Goal: Task Accomplishment & Management: Complete application form

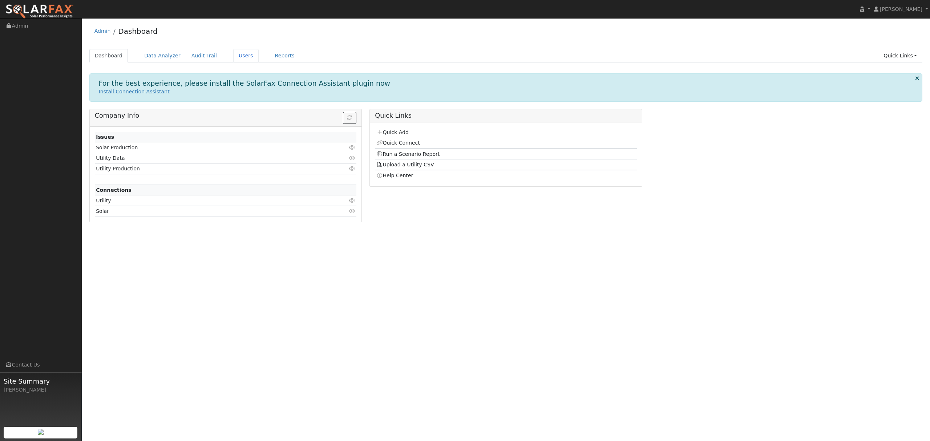
click at [234, 55] on link "Users" at bounding box center [245, 55] width 25 height 13
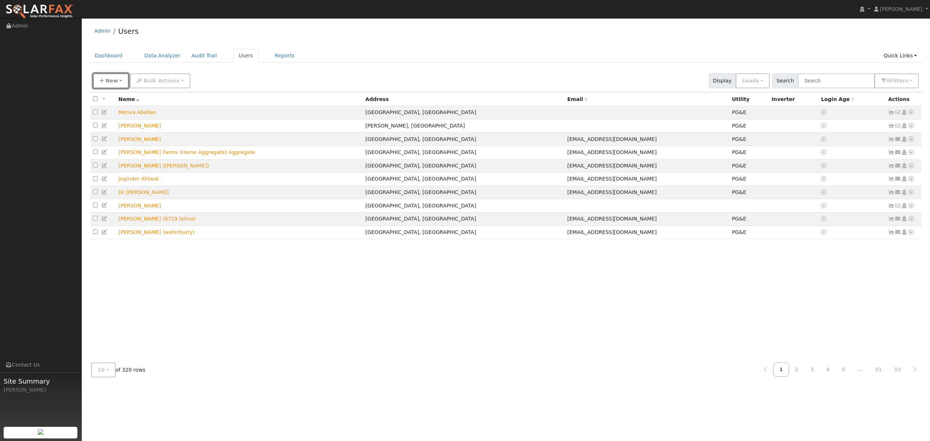
click at [110, 82] on span "New" at bounding box center [111, 81] width 12 height 6
click at [108, 111] on link "Quick Add" at bounding box center [123, 112] width 60 height 10
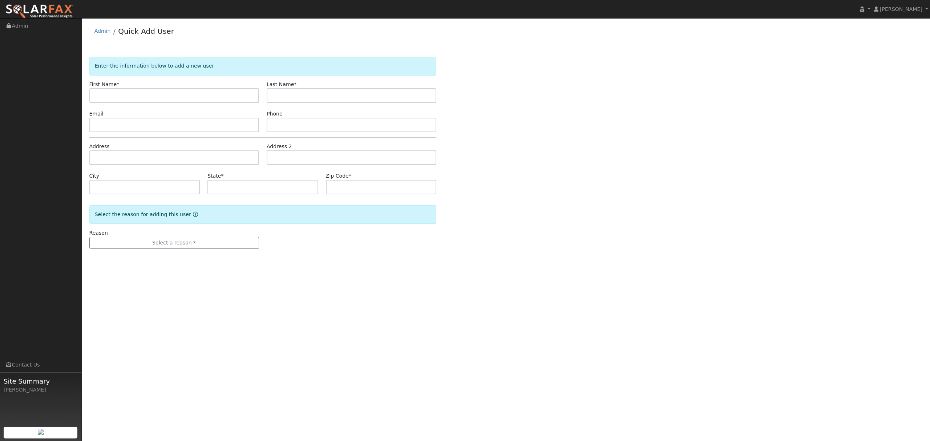
click at [151, 92] on input "text" at bounding box center [174, 95] width 170 height 15
type input "David"
type input "Johnson"
click at [115, 154] on input "text" at bounding box center [174, 157] width 170 height 15
type input "745 Stallion Circle"
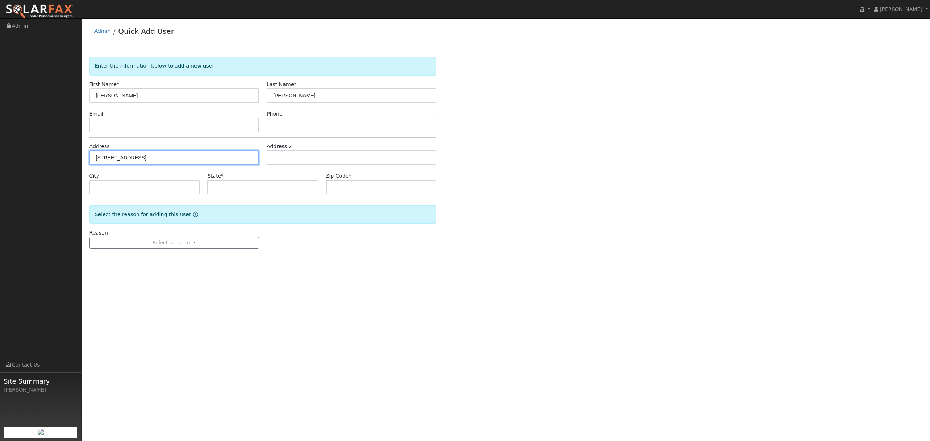
type input "Fairfield"
type input "CA"
type input "94533"
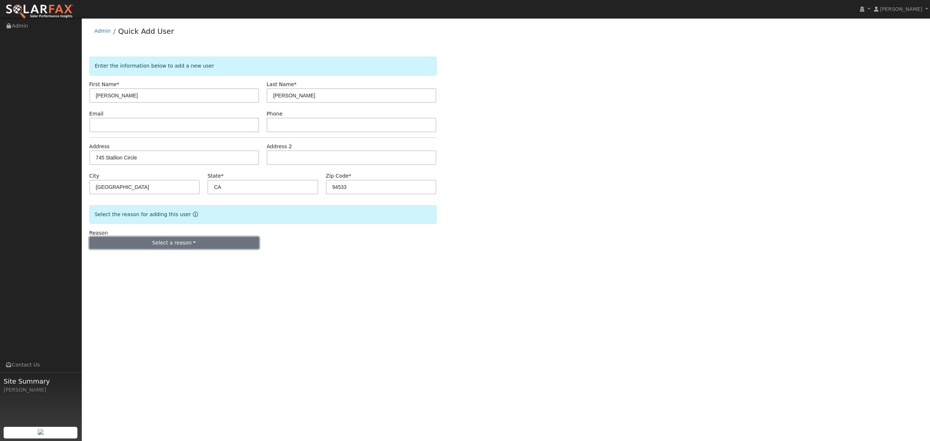
click at [160, 246] on button "Select a reason" at bounding box center [174, 243] width 170 height 12
click at [130, 258] on link "New lead" at bounding box center [130, 258] width 80 height 10
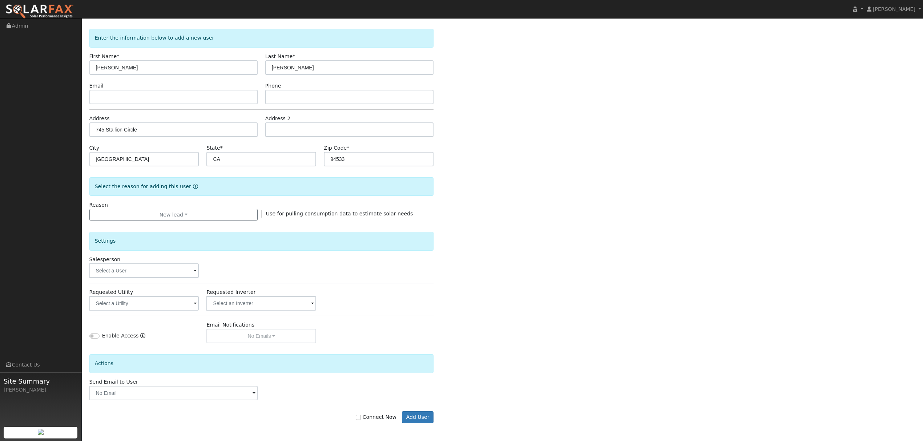
scroll to position [29, 0]
click at [166, 302] on input "text" at bounding box center [144, 303] width 110 height 15
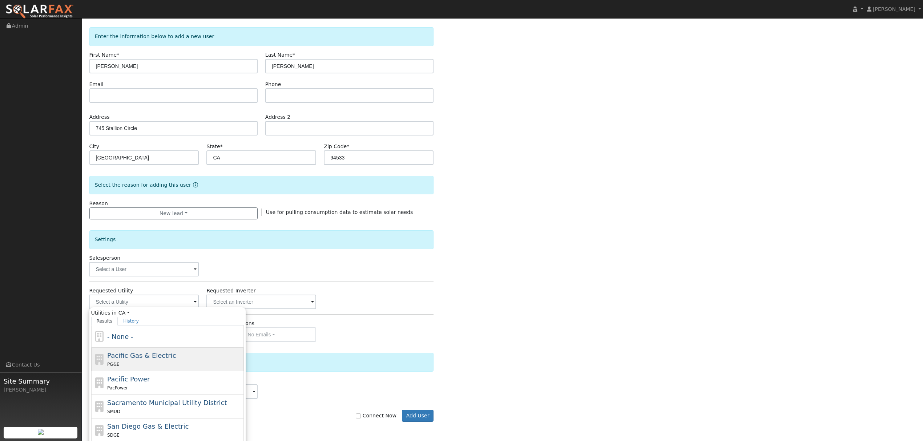
click at [144, 359] on span "Pacific Gas & Electric" at bounding box center [141, 356] width 69 height 8
type input "Pacific Gas & Electric"
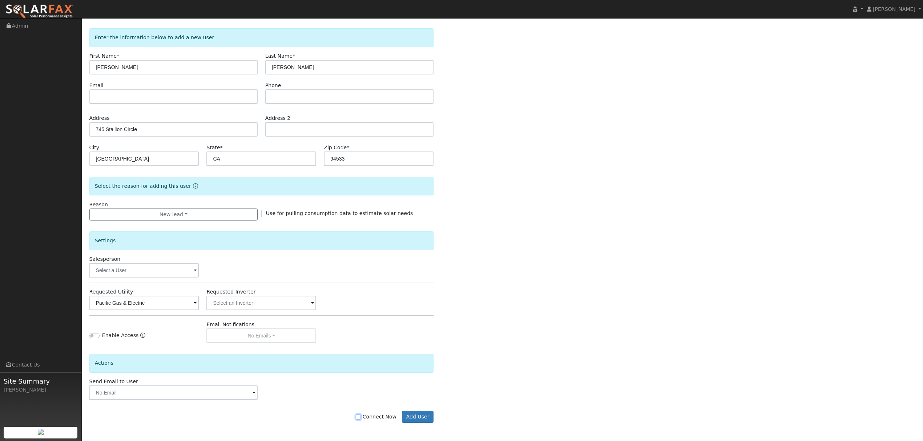
click at [361, 417] on input "Connect Now" at bounding box center [358, 417] width 5 height 5
checkbox input "true"
click at [425, 421] on button "Add User" at bounding box center [418, 417] width 32 height 12
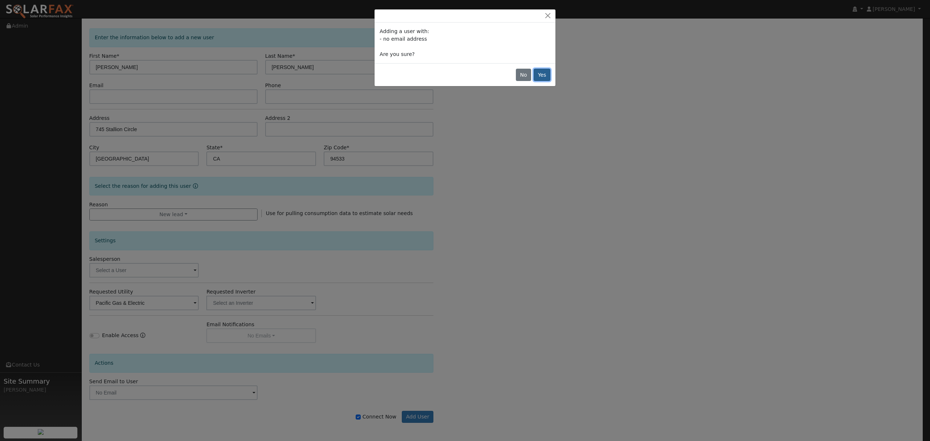
click at [538, 76] on button "Yes" at bounding box center [542, 75] width 17 height 12
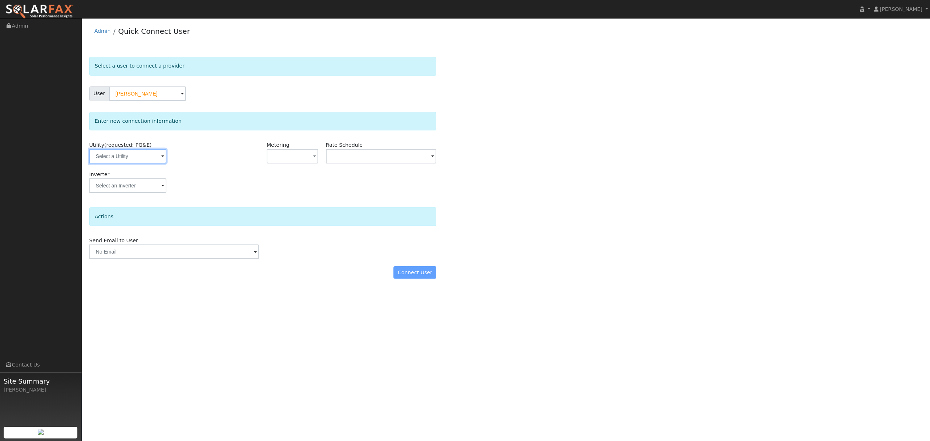
click at [141, 163] on input "text" at bounding box center [127, 156] width 77 height 15
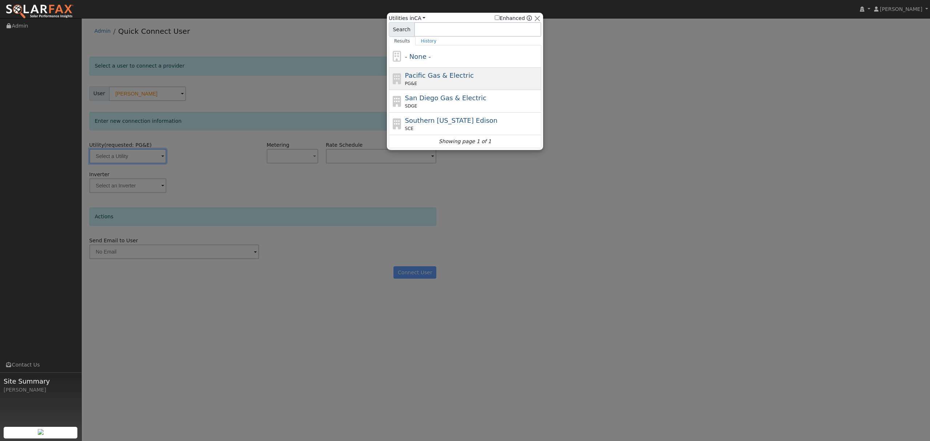
click at [428, 83] on div "PG&E" at bounding box center [472, 83] width 135 height 7
type input "PG&E"
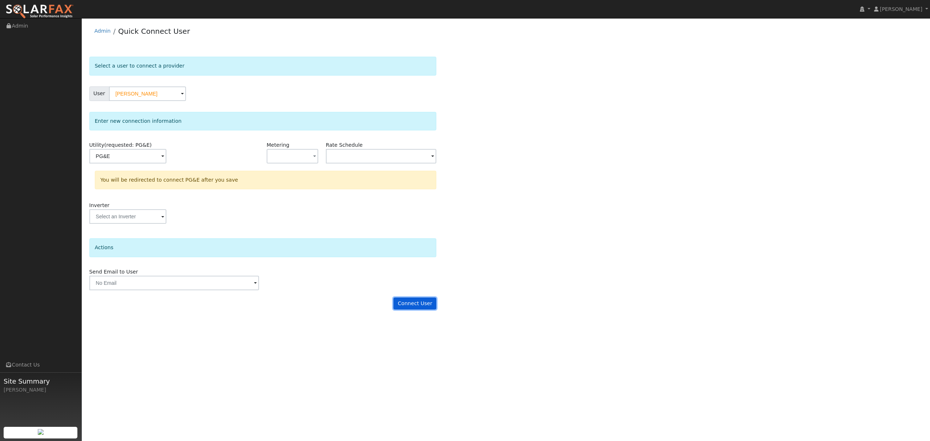
click at [424, 305] on button "Connect User" at bounding box center [415, 304] width 43 height 12
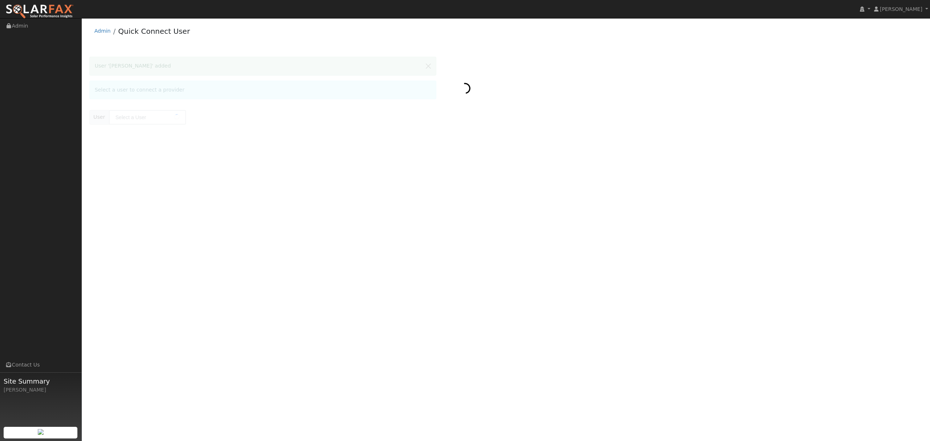
type input "[PERSON_NAME]"
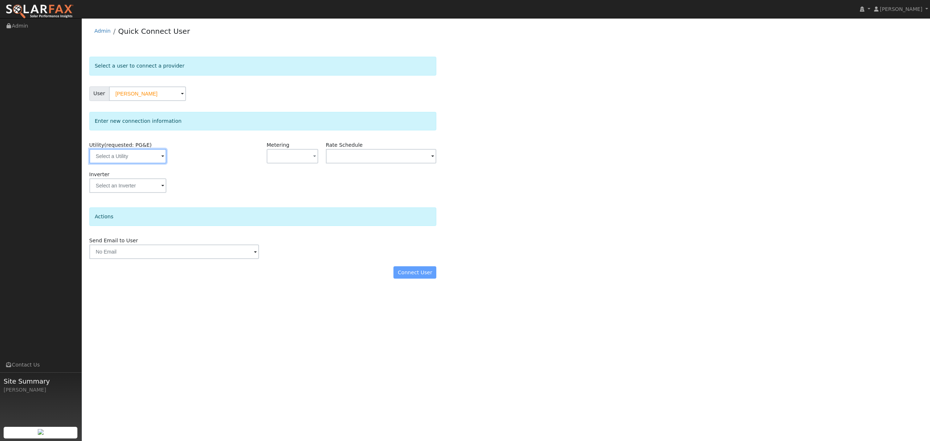
click at [140, 156] on input "text" at bounding box center [127, 156] width 77 height 15
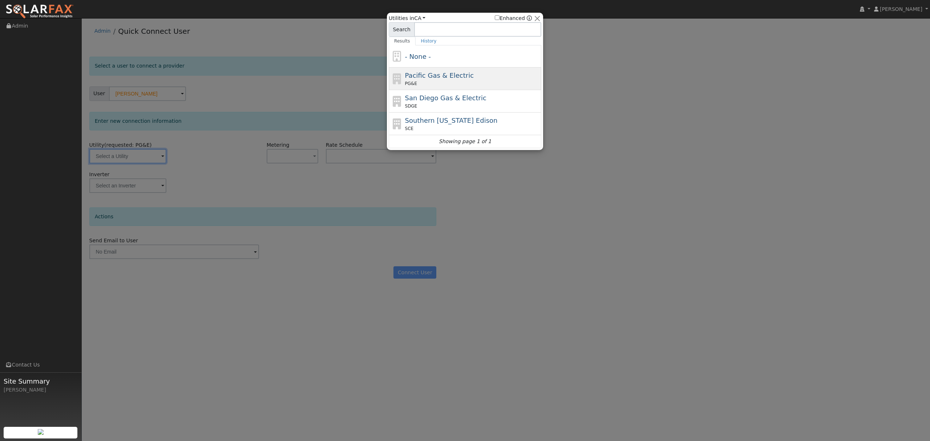
click at [430, 79] on span "Pacific Gas & Electric" at bounding box center [439, 76] width 69 height 8
type input "PG&E"
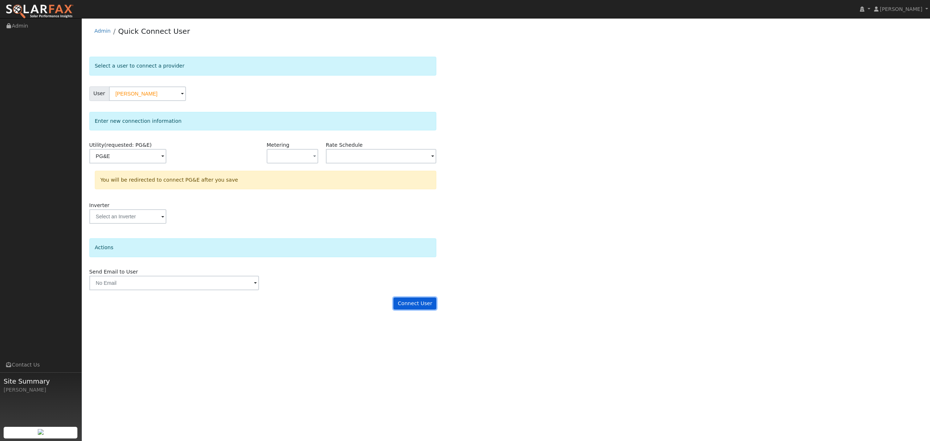
click at [422, 304] on button "Connect User" at bounding box center [415, 304] width 43 height 12
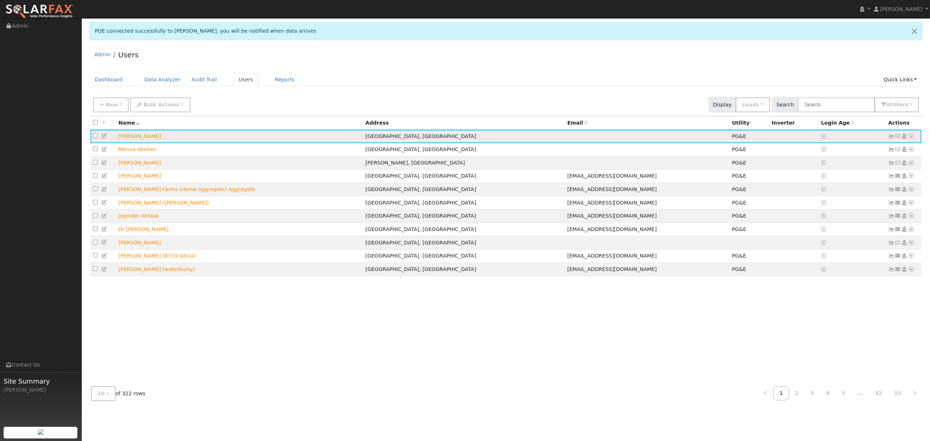
click at [912, 134] on icon at bounding box center [911, 136] width 7 height 5
click at [900, 145] on link "Data Analyzer" at bounding box center [887, 149] width 53 height 10
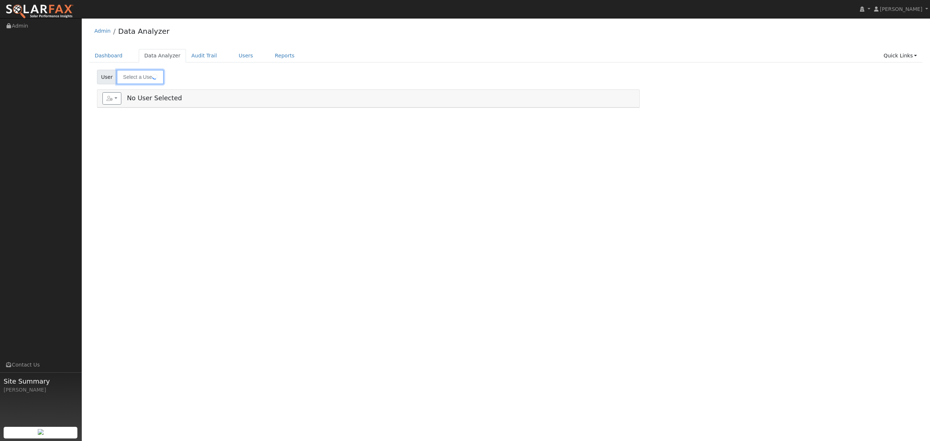
type input "[PERSON_NAME]"
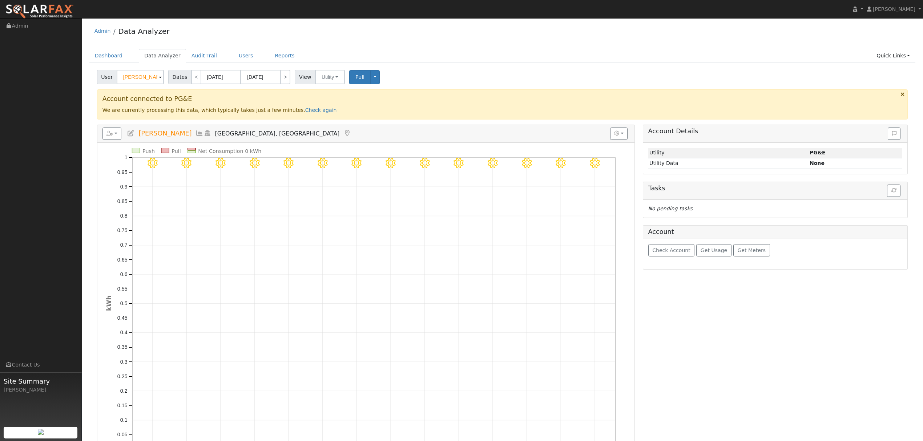
click at [195, 133] on icon at bounding box center [199, 133] width 8 height 7
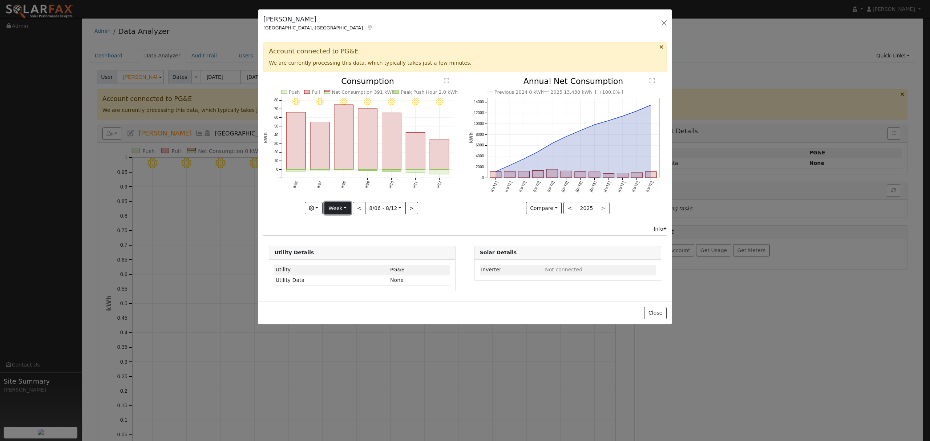
click at [344, 204] on button "Week" at bounding box center [337, 208] width 27 height 12
click at [344, 254] on link "Year" at bounding box center [350, 254] width 51 height 10
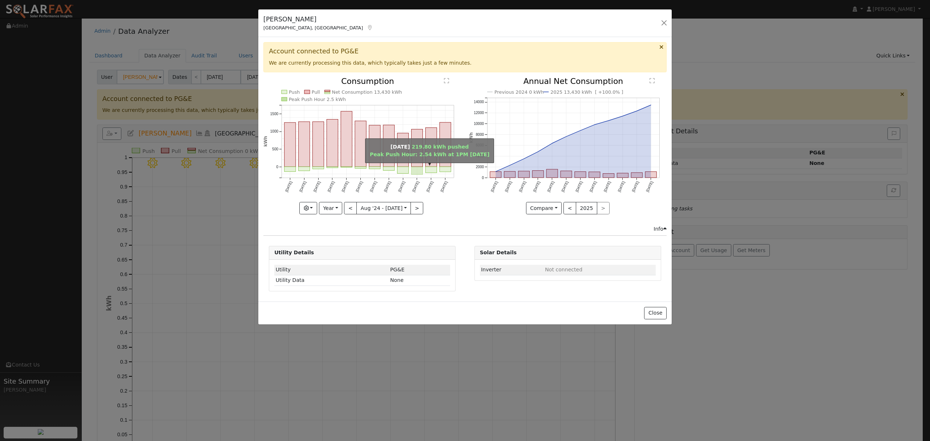
click at [417, 173] on rect "onclick=""" at bounding box center [417, 171] width 11 height 8
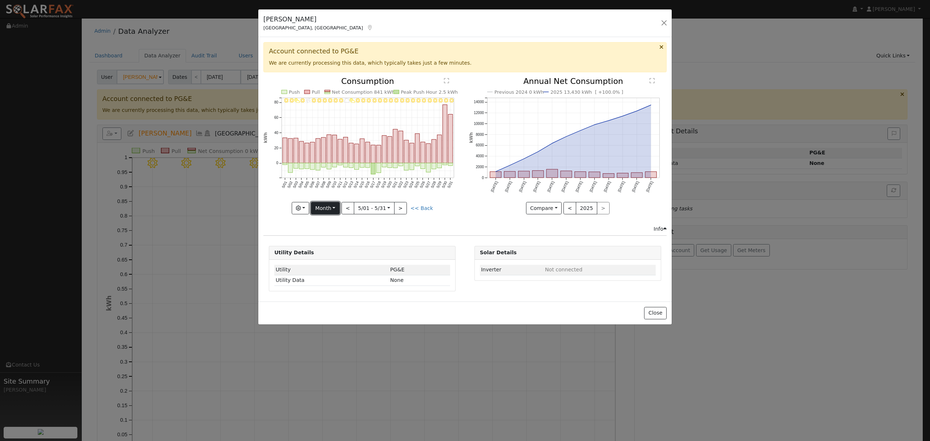
click at [330, 209] on button "Month" at bounding box center [325, 208] width 29 height 12
click at [335, 227] on link "Day" at bounding box center [336, 223] width 51 height 10
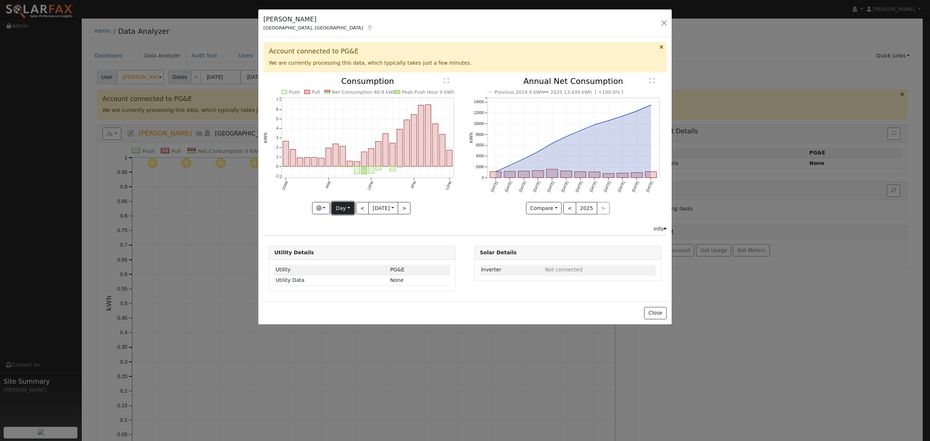
click at [340, 211] on button "Day" at bounding box center [343, 208] width 23 height 12
click at [339, 251] on link "Year" at bounding box center [357, 254] width 51 height 10
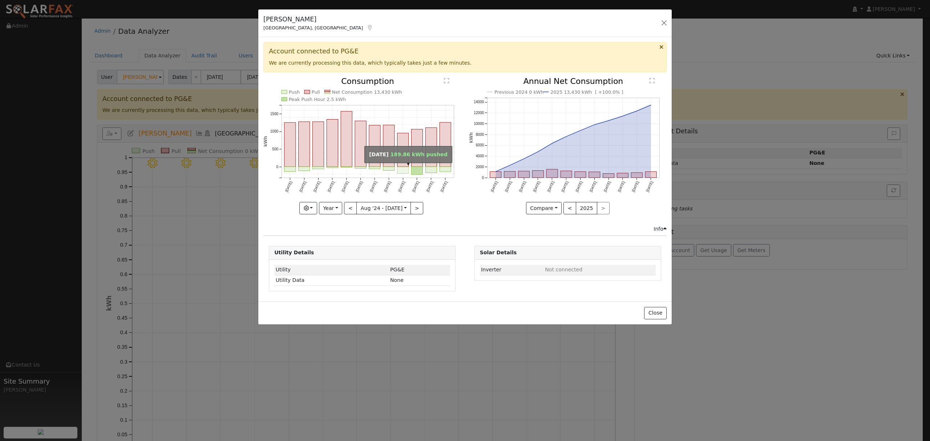
click at [404, 170] on rect "onclick=""" at bounding box center [403, 170] width 11 height 7
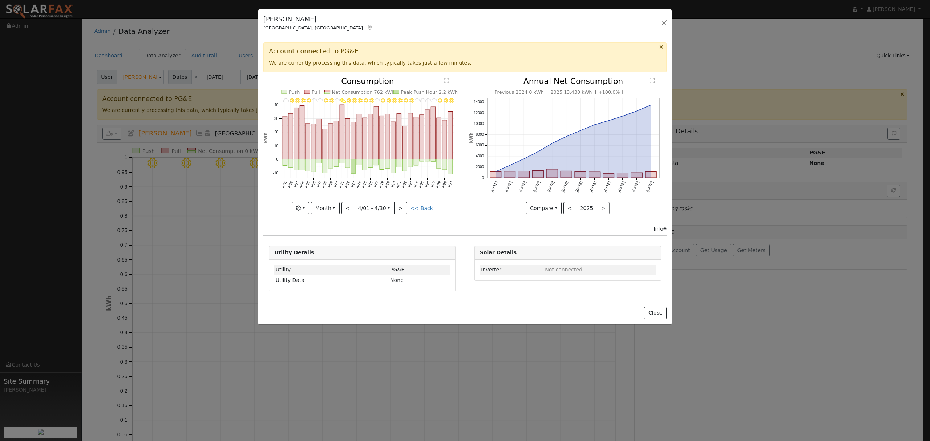
click at [402, 166] on line at bounding box center [368, 166] width 172 height 0
click at [406, 162] on rect "onclick=""" at bounding box center [405, 165] width 5 height 12
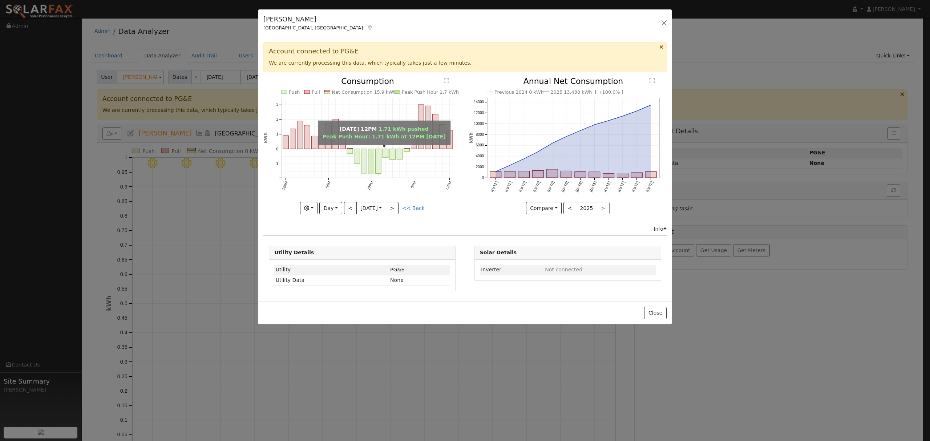
click at [371, 164] on rect "onclick=""" at bounding box center [371, 161] width 6 height 25
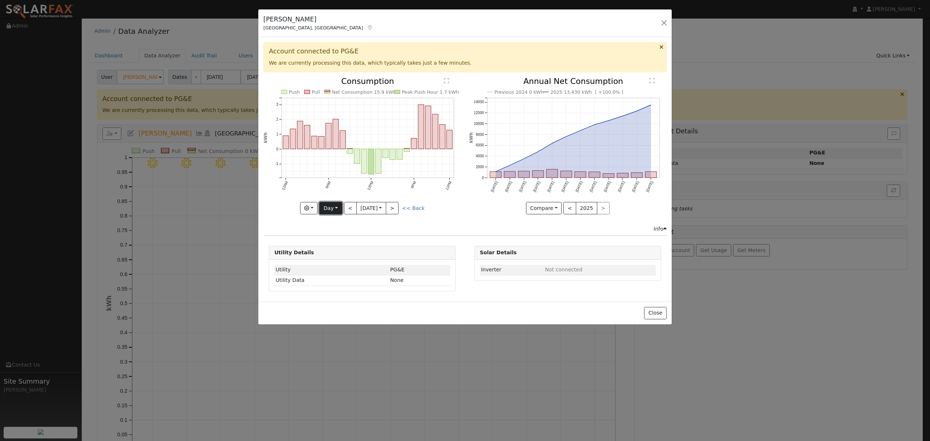
click at [336, 210] on button "Day" at bounding box center [330, 208] width 23 height 12
click at [343, 254] on link "Year" at bounding box center [345, 254] width 51 height 10
type input "[DATE]"
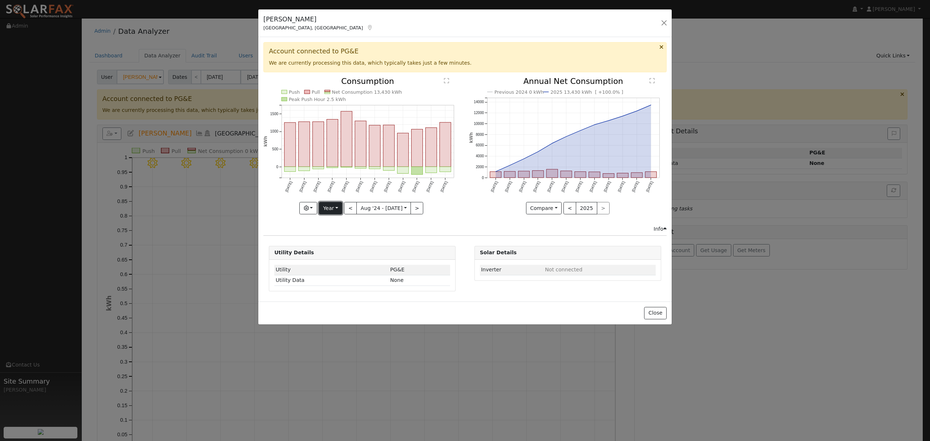
click at [336, 211] on button "Year" at bounding box center [330, 208] width 23 height 12
click at [342, 255] on link "Year" at bounding box center [344, 254] width 51 height 10
click at [464, 214] on div "Push Pull Net Consumption 13,430 kWh Peak Push Hour 2.5 kWh Aug '24 Sep '24 Oct…" at bounding box center [362, 151] width 205 height 148
click at [653, 316] on button "Close" at bounding box center [655, 313] width 22 height 12
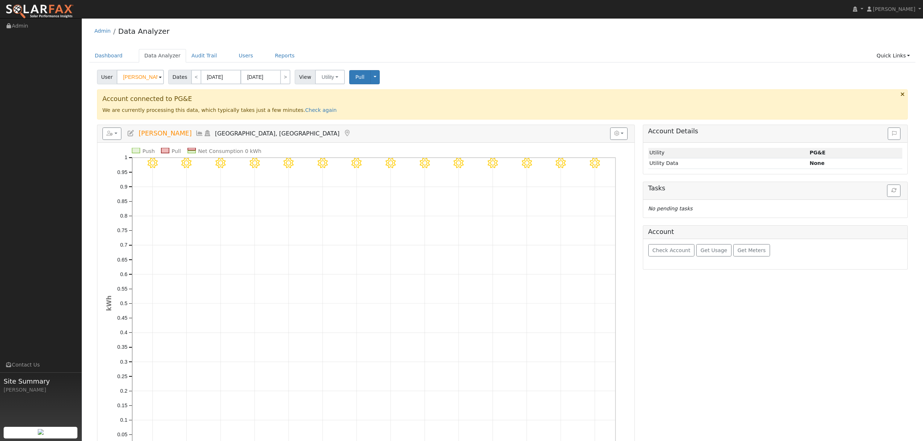
click at [195, 134] on icon at bounding box center [199, 133] width 8 height 7
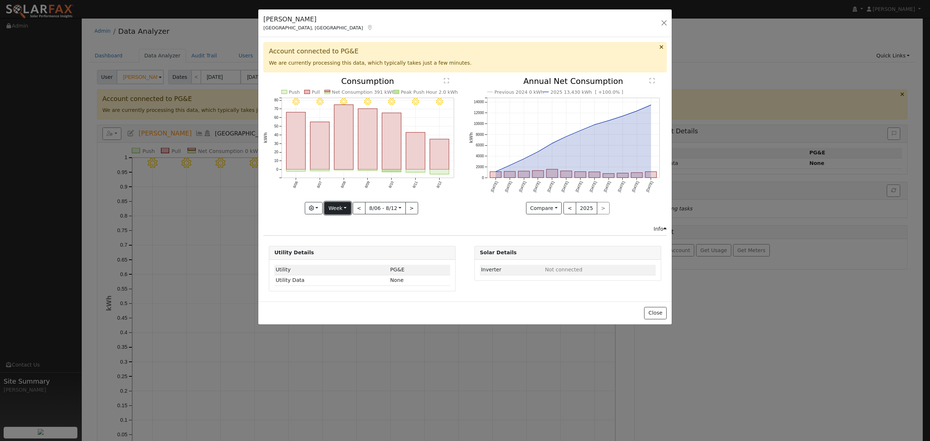
click at [337, 210] on button "Week" at bounding box center [337, 208] width 27 height 12
click at [344, 245] on link "Month" at bounding box center [350, 244] width 51 height 10
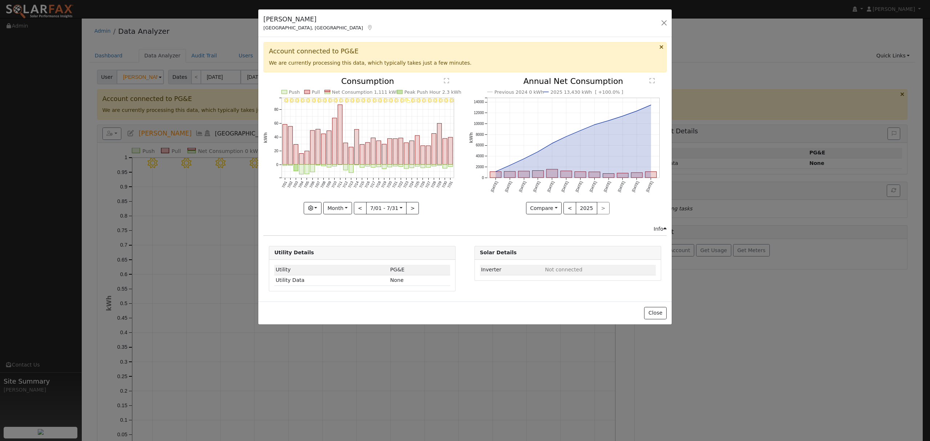
click at [343, 211] on div "7/31 - Clear 7/30 - Clear 7/29 - Clear 7/28 - Clear 7/27 - Clear 7/26 - Clear 7…" at bounding box center [362, 145] width 198 height 137
click at [330, 233] on div "Info" at bounding box center [465, 229] width 411 height 8
click at [337, 208] on button "Month" at bounding box center [337, 208] width 29 height 12
click at [342, 254] on link "Year" at bounding box center [349, 254] width 51 height 10
type input "[DATE]"
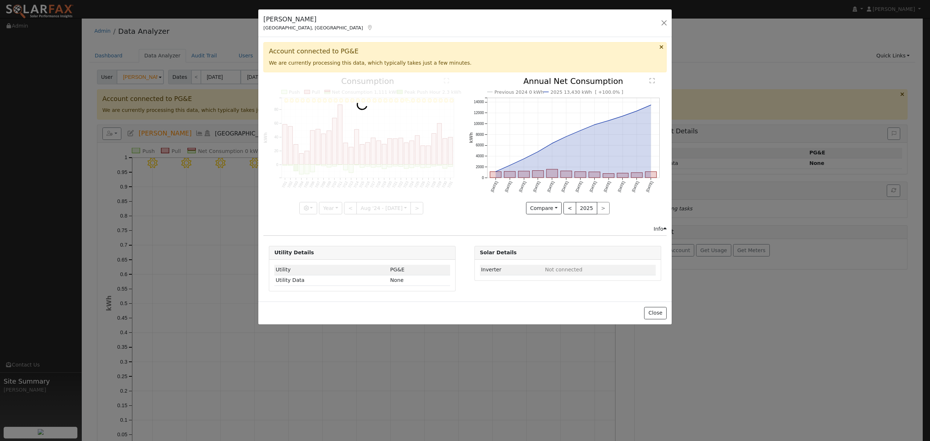
click at [335, 211] on div at bounding box center [362, 145] width 198 height 137
click at [665, 316] on button "Close" at bounding box center [655, 313] width 22 height 12
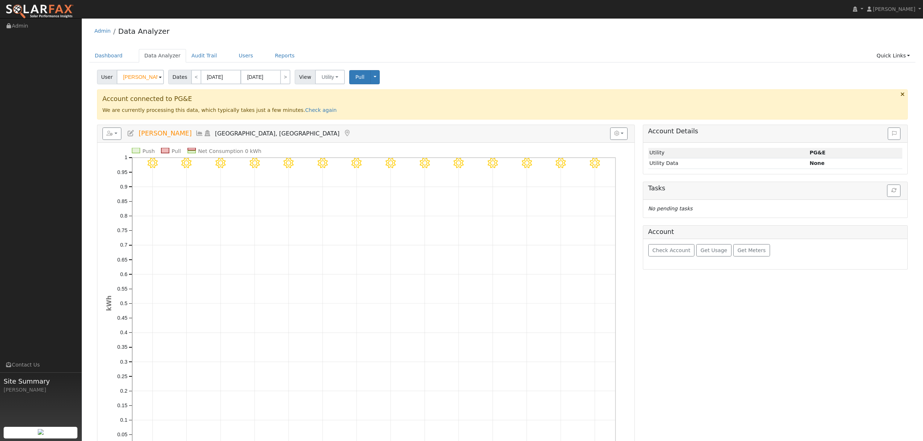
click at [195, 133] on icon at bounding box center [199, 133] width 8 height 7
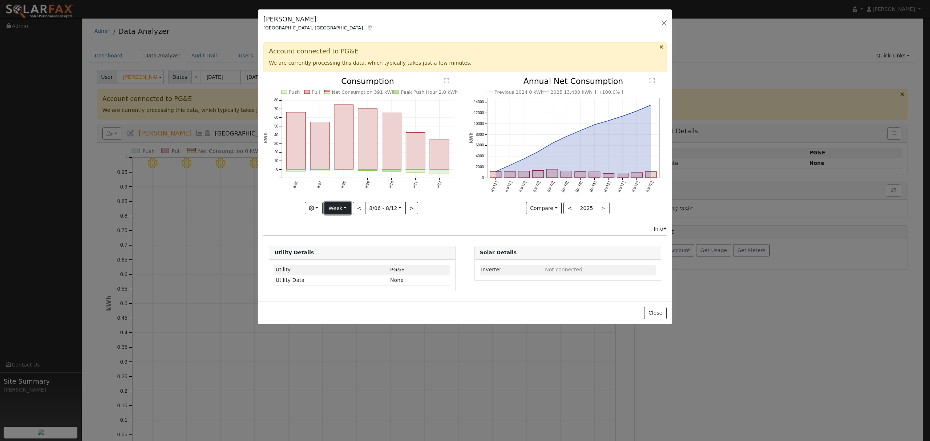
click at [345, 206] on button "Week" at bounding box center [337, 208] width 27 height 12
click at [337, 252] on link "Year" at bounding box center [350, 254] width 51 height 10
type input "[DATE]"
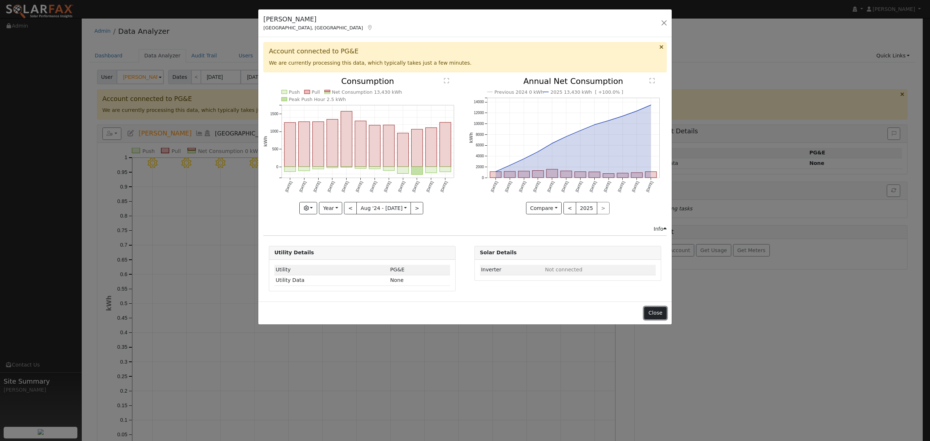
click at [660, 311] on button "Close" at bounding box center [655, 313] width 22 height 12
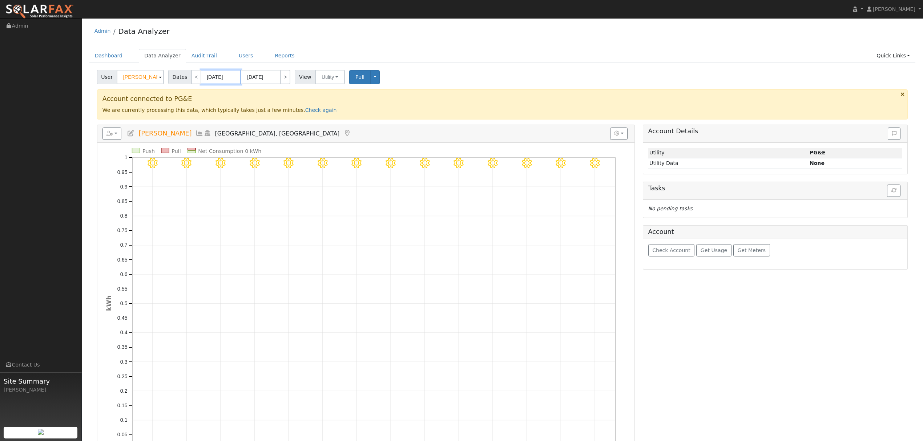
click at [219, 78] on input "[DATE]" at bounding box center [221, 77] width 40 height 15
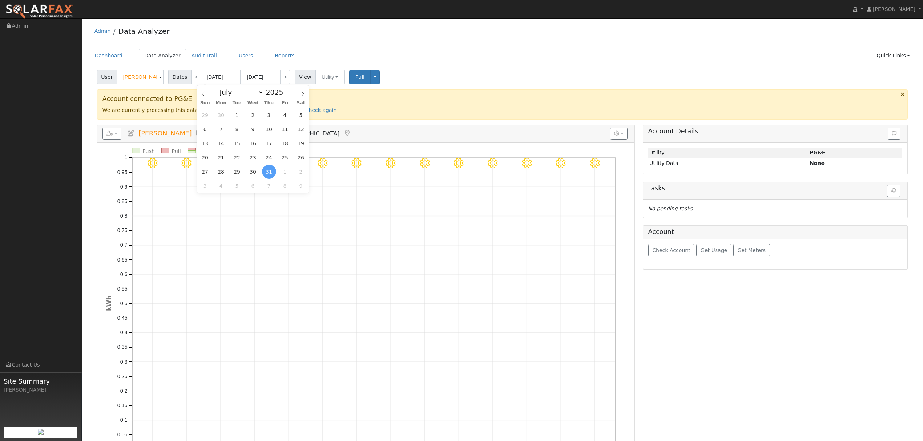
drag, startPoint x: 287, startPoint y: 91, endPoint x: 283, endPoint y: 93, distance: 4.6
click at [286, 91] on div "January February March April May June July August September October November De…" at bounding box center [253, 91] width 84 height 12
click at [285, 93] on span at bounding box center [287, 94] width 5 height 4
type input "2024"
click at [222, 116] on span "1" at bounding box center [221, 115] width 14 height 14
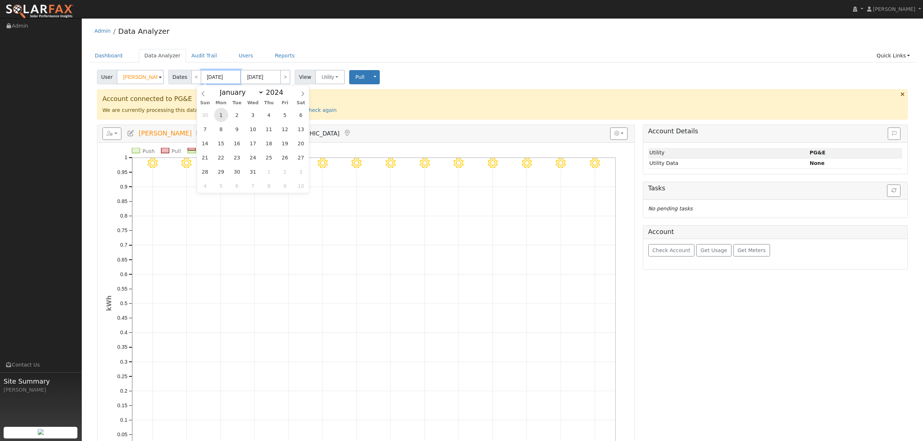
type input "07/01/2024"
type input "07/31/2024"
type input "2024"
select select "6"
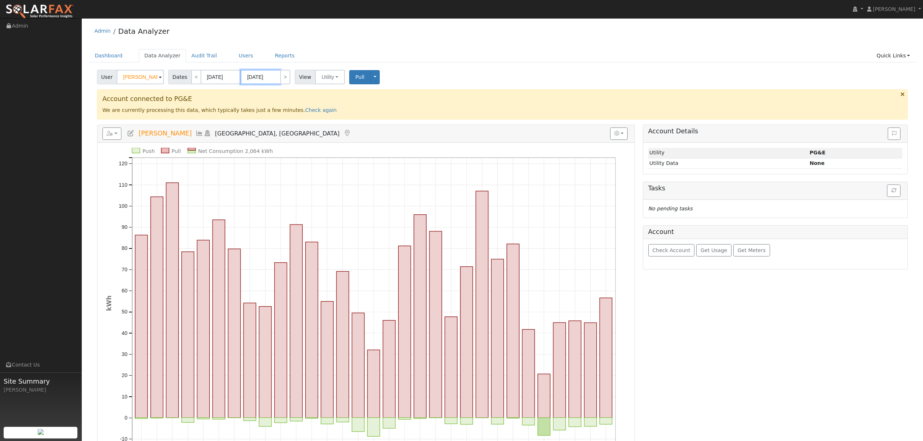
click at [255, 75] on input "07/31/2024" at bounding box center [261, 77] width 40 height 15
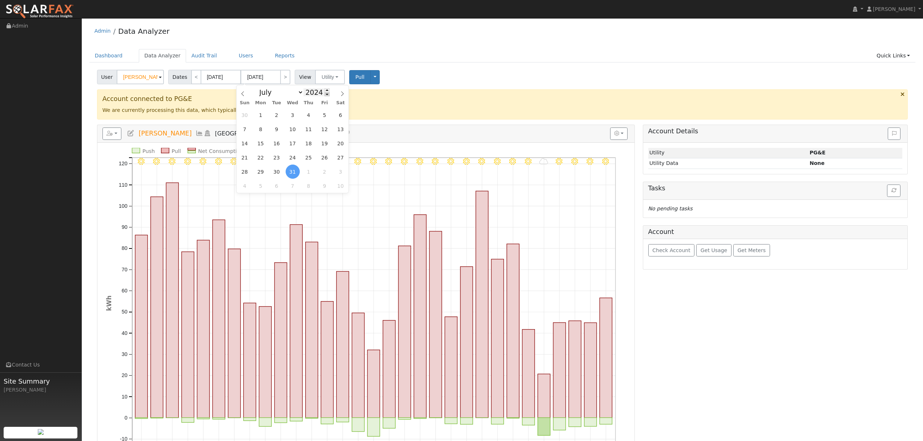
click at [324, 96] on span at bounding box center [326, 94] width 5 height 4
click at [324, 88] on span at bounding box center [326, 90] width 5 height 4
click at [324, 90] on span at bounding box center [326, 90] width 5 height 4
type input "2025"
click at [297, 91] on select "January February March April May June July August September October November De…" at bounding box center [280, 92] width 48 height 9
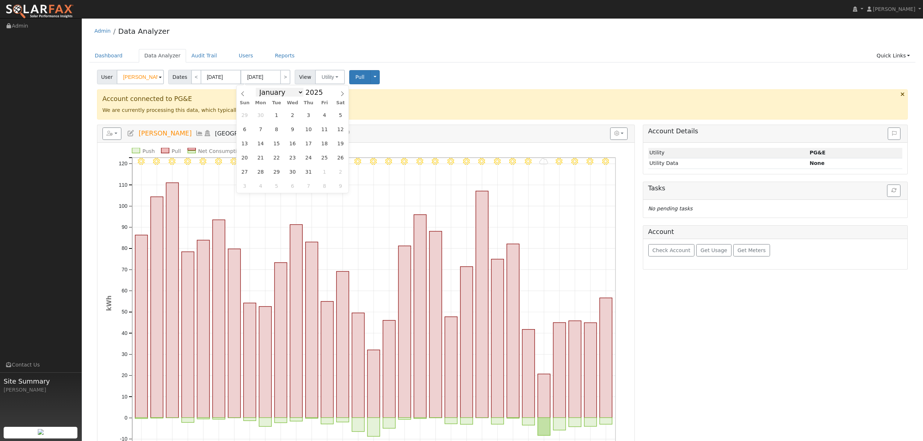
select select "7"
click at [261, 88] on select "January February March April May June July August September October November De…" at bounding box center [280, 92] width 48 height 9
click at [297, 143] on span "13" at bounding box center [293, 143] width 14 height 14
type input "[DATE]"
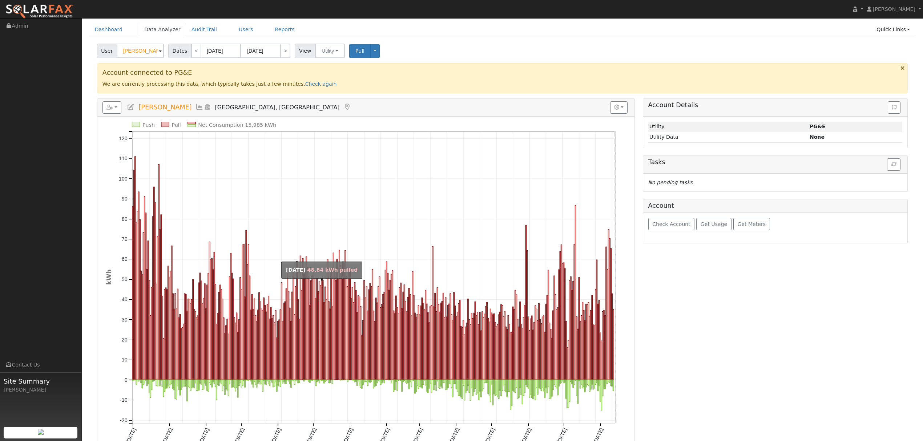
scroll to position [48, 0]
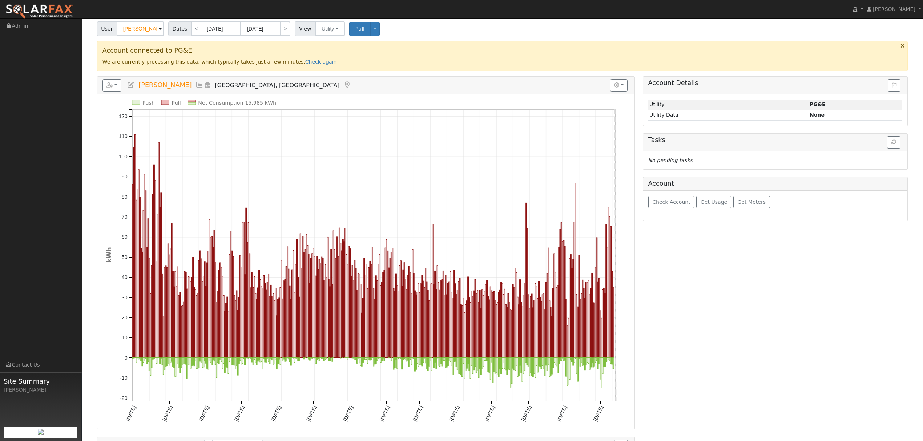
click at [467, 47] on h3 "Account connected to PG&E" at bounding box center [502, 51] width 800 height 8
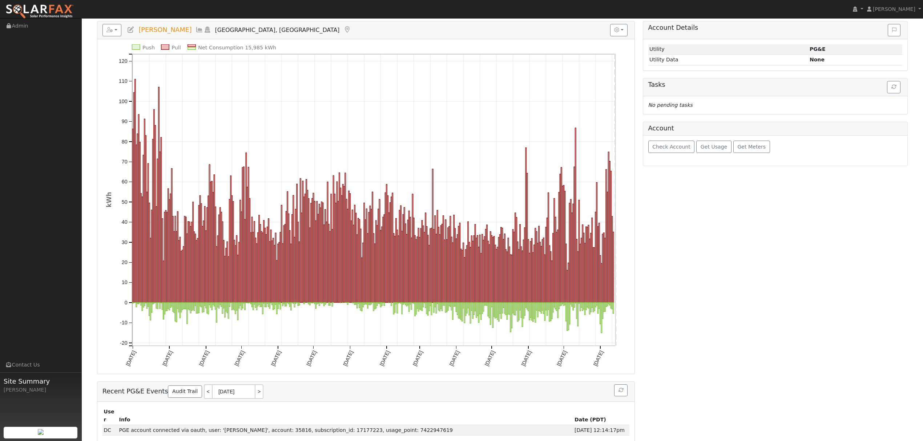
scroll to position [106, 0]
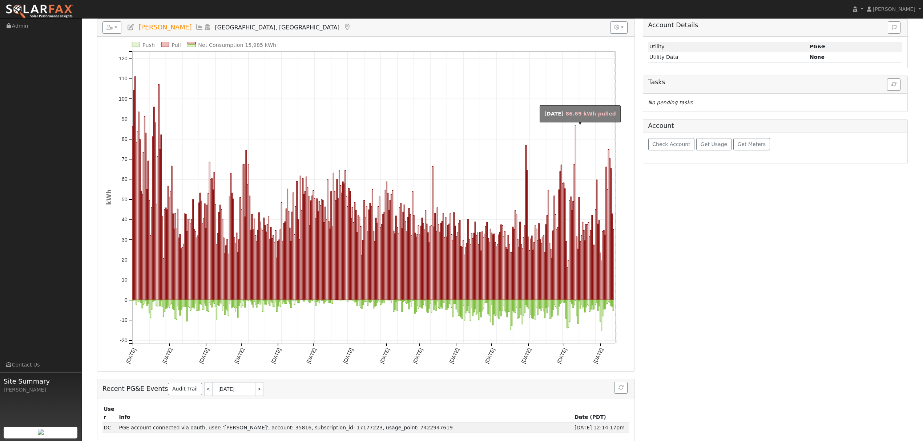
click at [576, 142] on rect "onclick=""" at bounding box center [575, 212] width 1 height 175
type input "07/11/2025"
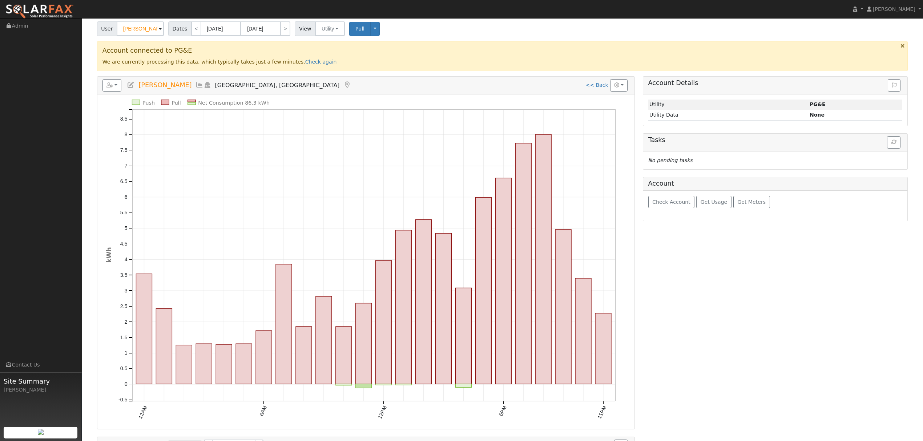
scroll to position [0, 0]
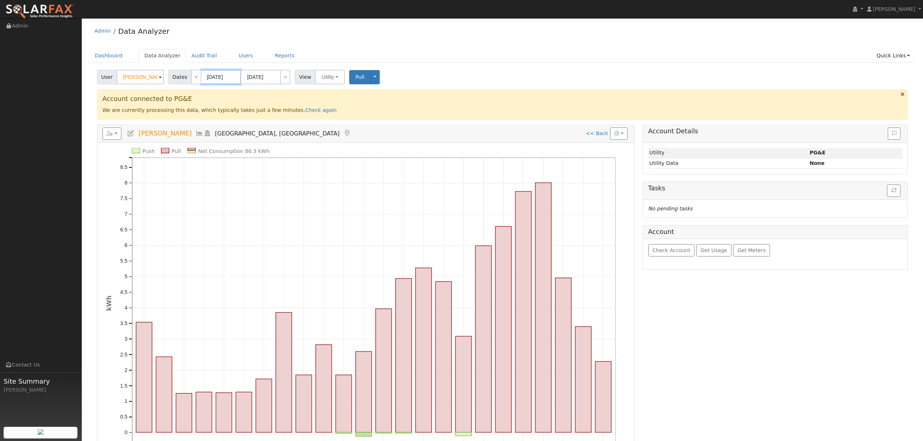
click at [217, 77] on input "07/11/2025" at bounding box center [221, 77] width 40 height 15
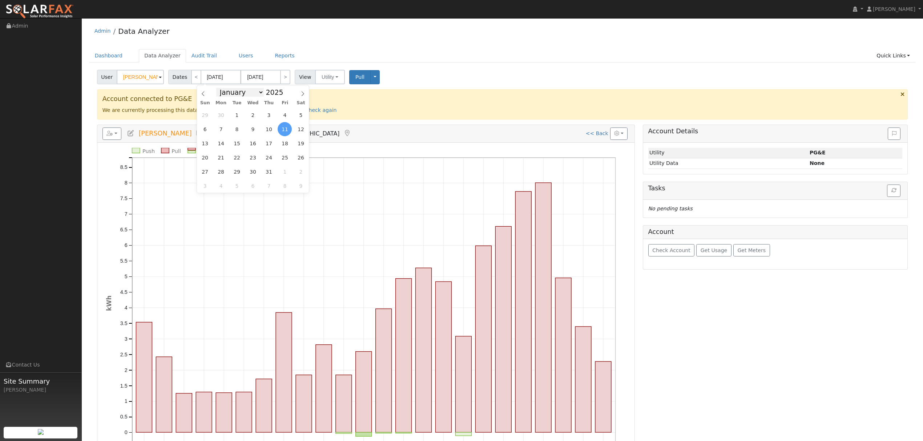
click at [246, 93] on select "January February March April May June July August September October November De…" at bounding box center [240, 92] width 48 height 9
click at [221, 88] on select "January February March April May June July August September October November De…" at bounding box center [240, 92] width 48 height 9
click at [251, 90] on select "January February March April May June July August September October November De…" at bounding box center [240, 92] width 48 height 9
select select "6"
click at [221, 88] on select "January February March April May June July August September October November De…" at bounding box center [240, 92] width 48 height 9
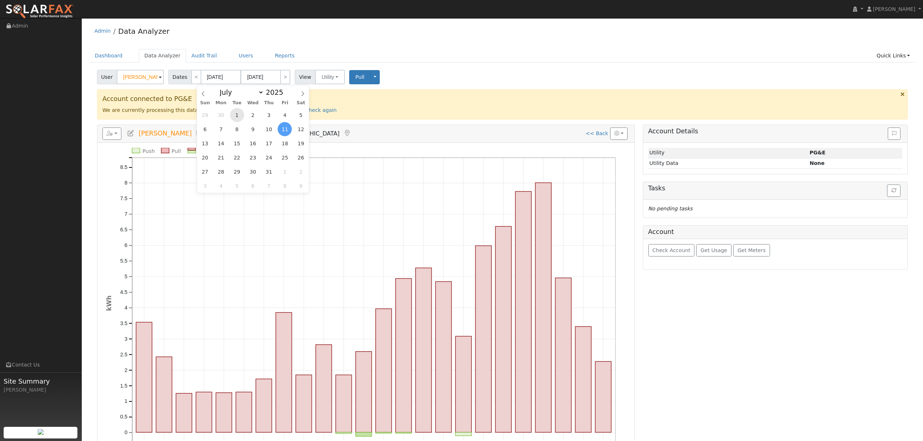
click at [239, 116] on span "1" at bounding box center [237, 115] width 14 height 14
type input "[DATE]"
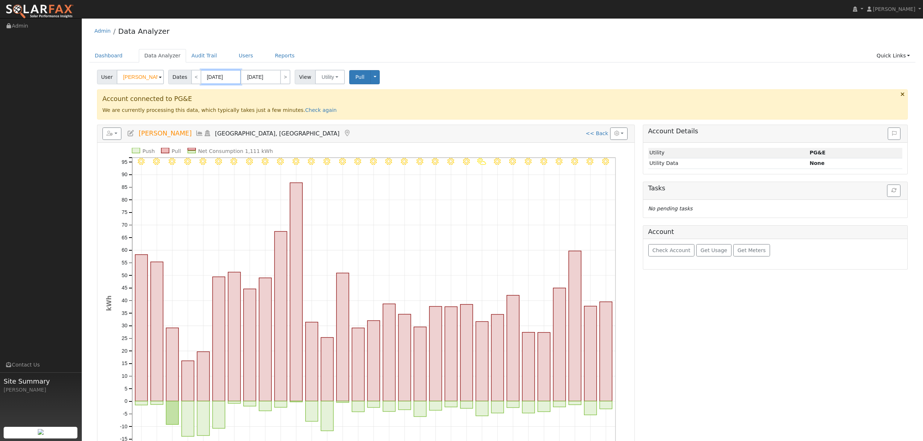
click at [226, 79] on input "[DATE]" at bounding box center [221, 77] width 40 height 15
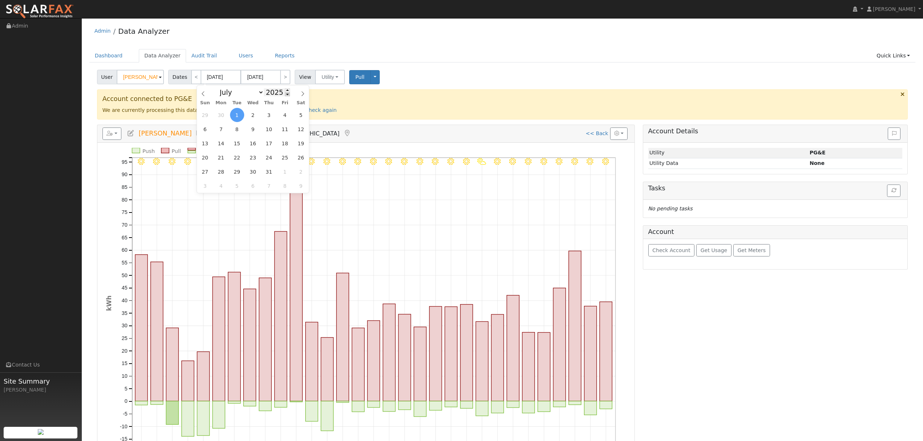
click at [285, 96] on span at bounding box center [287, 94] width 5 height 4
type input "2024"
click at [225, 116] on span "1" at bounding box center [221, 115] width 14 height 14
type input "07/01/2024"
type input "07/31/2024"
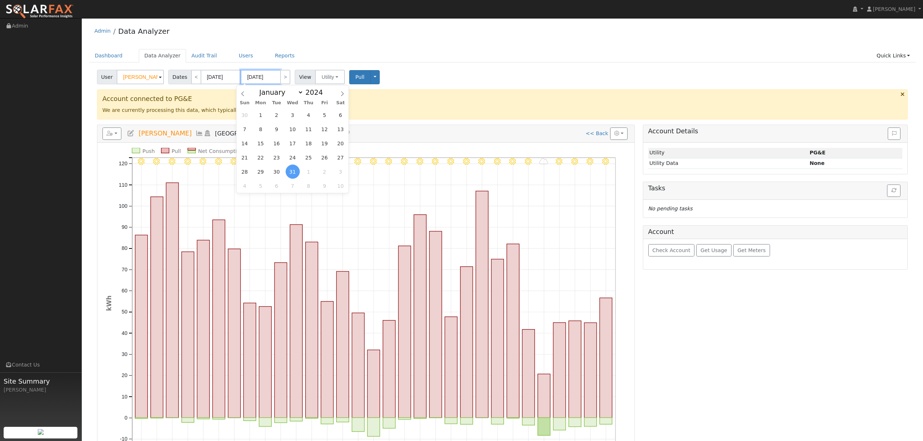
click at [267, 77] on input "07/31/2024" at bounding box center [261, 77] width 40 height 15
click at [324, 92] on span at bounding box center [326, 90] width 5 height 4
type input "2025"
click at [291, 93] on select "January February March April May June July August September October November De…" at bounding box center [280, 92] width 48 height 9
select select "7"
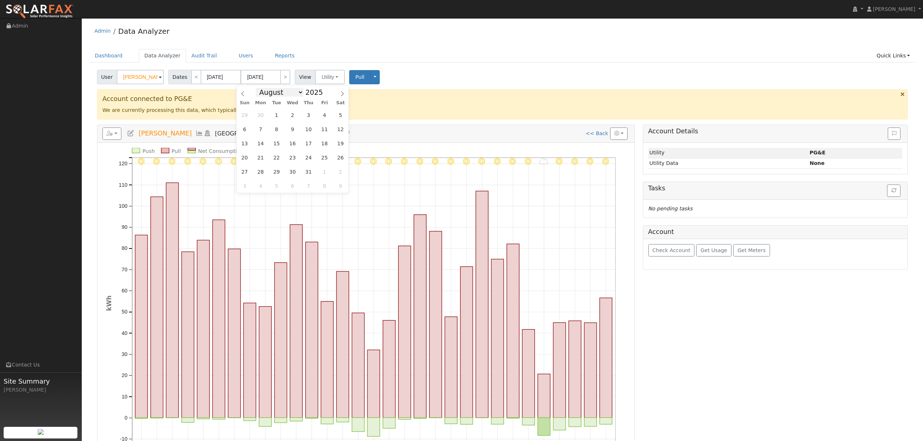
click at [261, 88] on select "January February March April May June July August September October November De…" at bounding box center [280, 92] width 48 height 9
click at [296, 144] on span "13" at bounding box center [293, 143] width 14 height 14
type input "[DATE]"
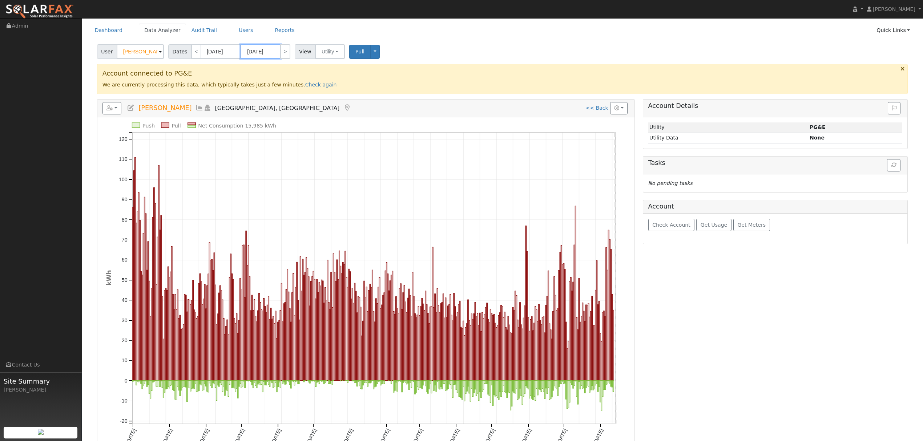
scroll to position [48, 0]
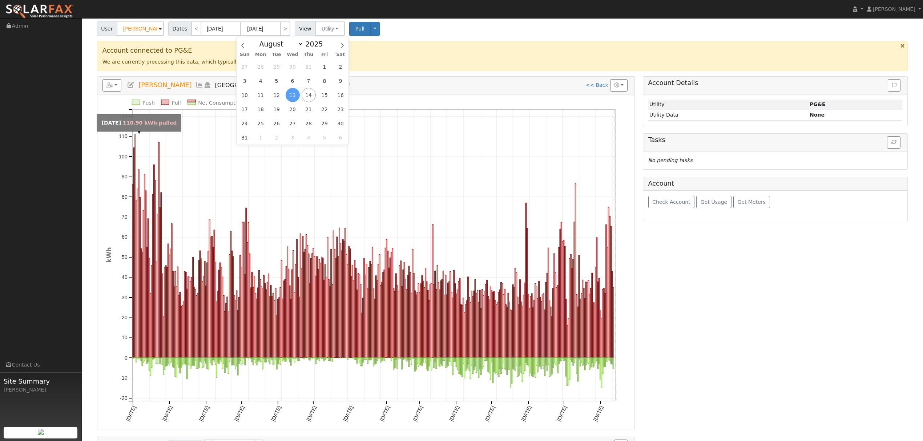
click at [135, 137] on rect "onclick=""" at bounding box center [134, 245] width 1 height 223
type input "07/03/2024"
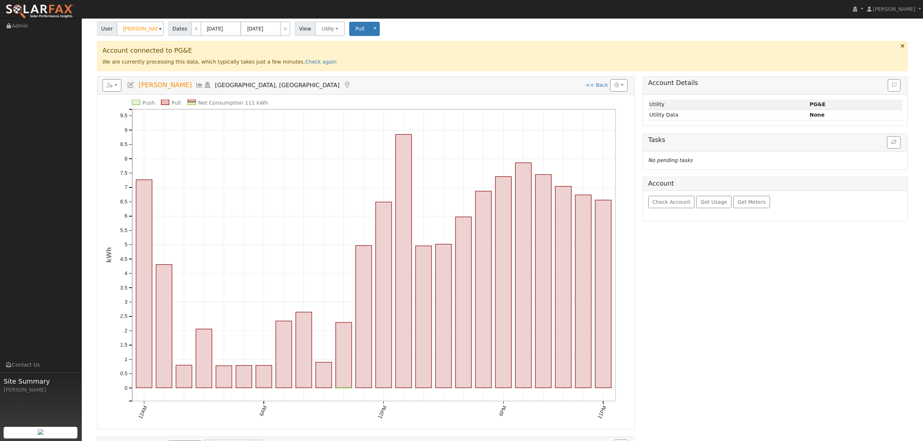
scroll to position [0, 0]
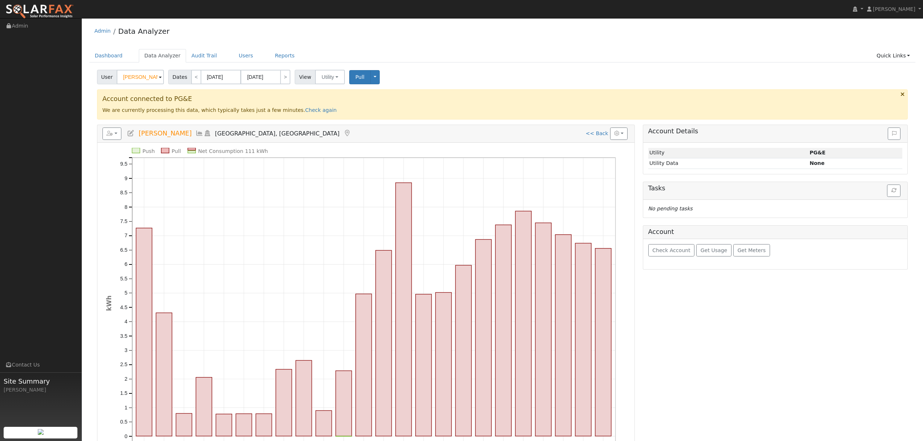
click at [195, 135] on icon at bounding box center [199, 133] width 8 height 7
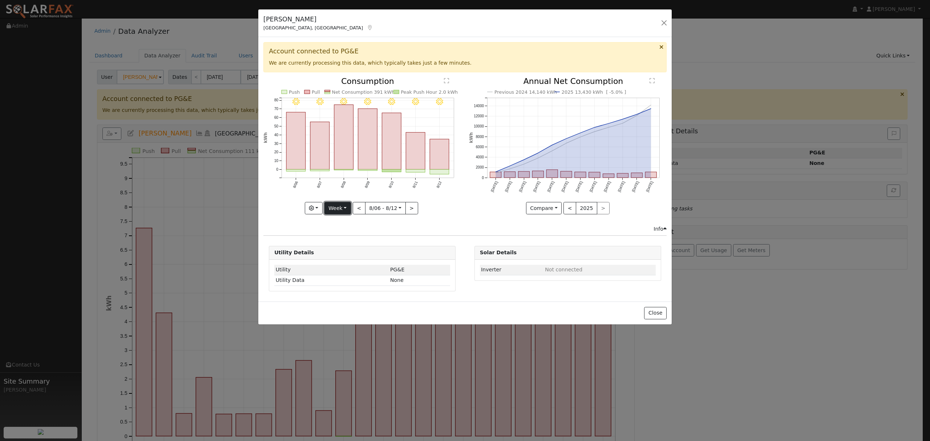
click at [337, 211] on button "Week" at bounding box center [337, 208] width 27 height 12
click at [442, 155] on rect "onclick=""" at bounding box center [439, 154] width 19 height 30
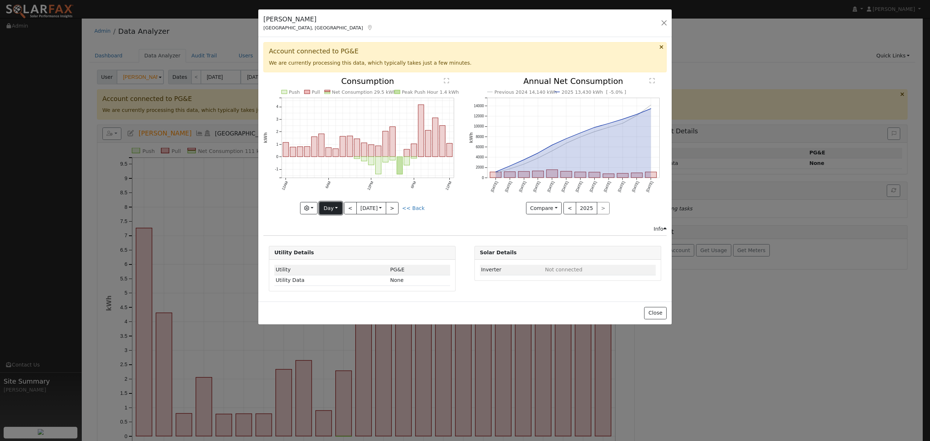
click at [336, 209] on button "Day" at bounding box center [330, 208] width 23 height 12
click at [338, 245] on link "Month" at bounding box center [345, 244] width 51 height 10
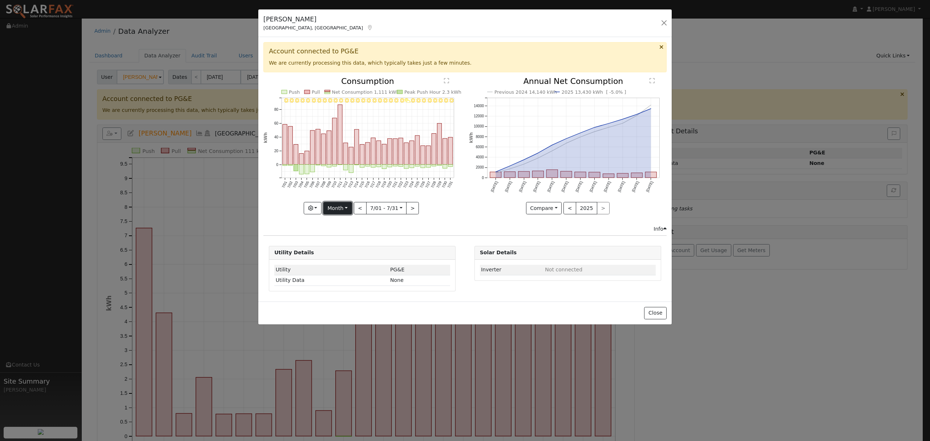
click at [345, 209] on button "Month" at bounding box center [337, 208] width 29 height 12
click at [340, 258] on link "Year" at bounding box center [349, 254] width 51 height 10
type input "[DATE]"
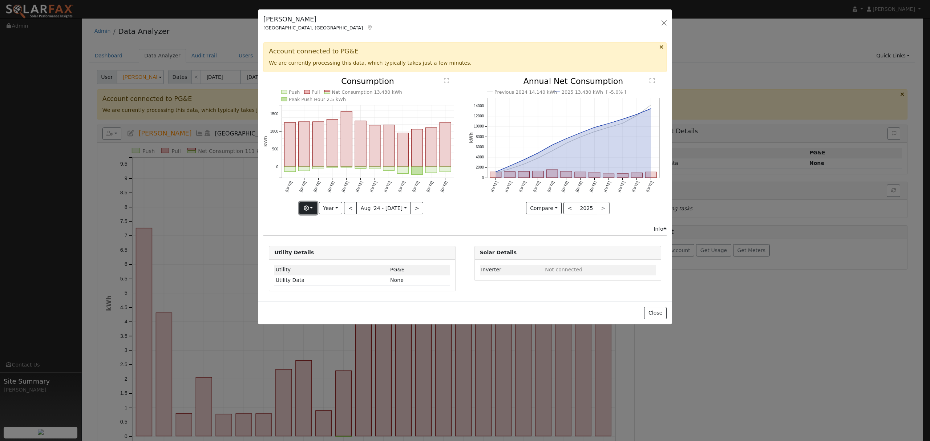
click at [309, 209] on icon "button" at bounding box center [306, 208] width 5 height 5
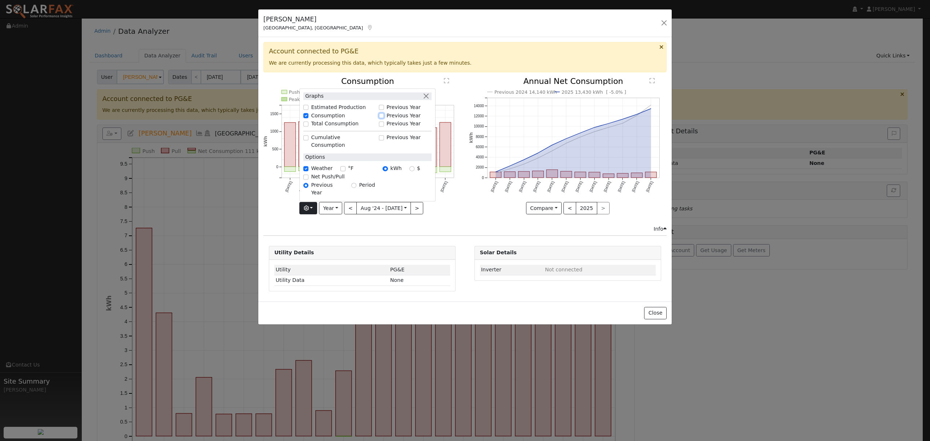
click at [383, 118] on input "Previous Year" at bounding box center [381, 115] width 5 height 5
checkbox input "true"
click at [463, 224] on div "Net Consumption 2024 14,140 kWh Push Pull Net Consumption 13,430 kWh Peak Push …" at bounding box center [362, 151] width 205 height 148
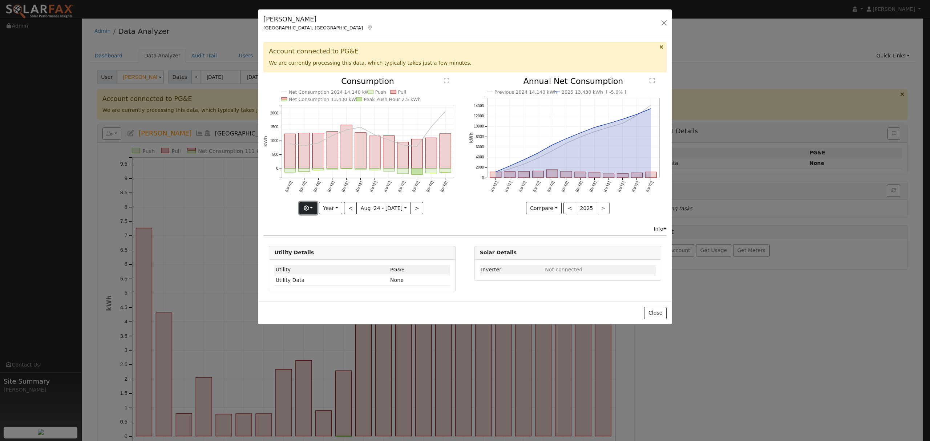
click at [317, 211] on button "button" at bounding box center [308, 208] width 18 height 12
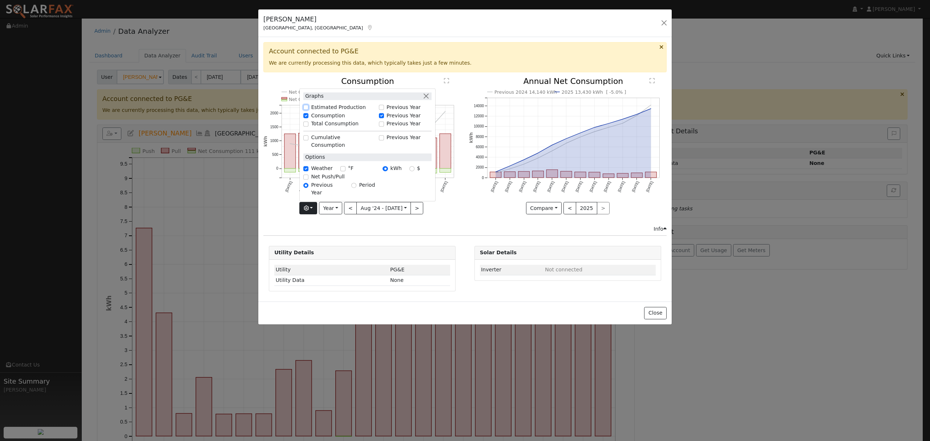
click at [308, 110] on input "Estimated Production" at bounding box center [305, 107] width 5 height 5
checkbox input "true"
click at [455, 213] on icon "Estimated Production 7,473 kWh Net Consumption 2024 14,140 kWh Push Pull Net Co…" at bounding box center [362, 147] width 198 height 140
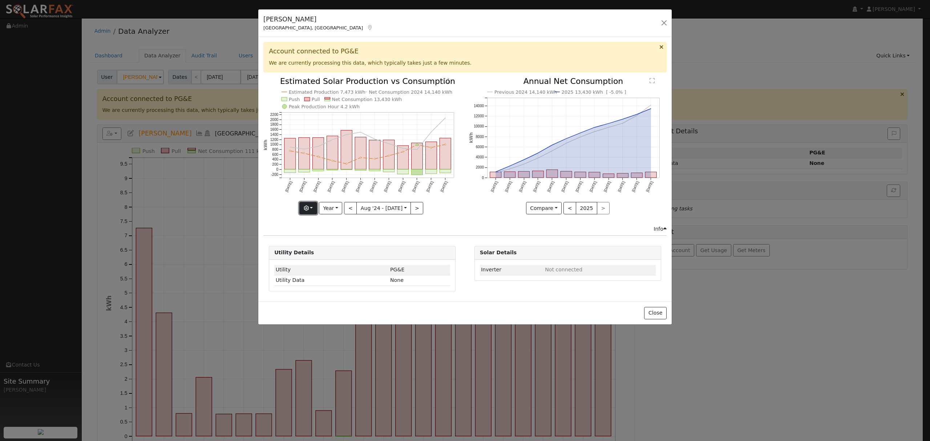
click at [314, 211] on button "button" at bounding box center [308, 208] width 18 height 12
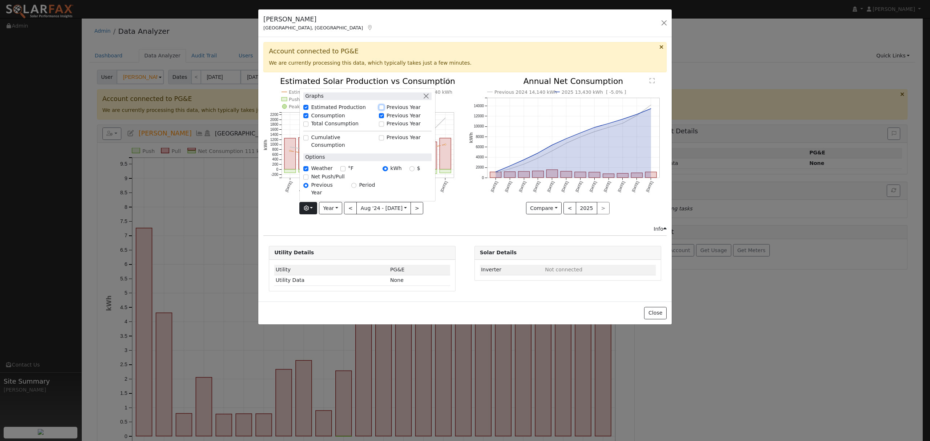
click at [384, 110] on input "Previous Year" at bounding box center [381, 107] width 5 height 5
checkbox input "true"
checkbox input "false"
click at [474, 214] on div "Compare Compare Previous Current Year < 2025 >" at bounding box center [568, 208] width 198 height 12
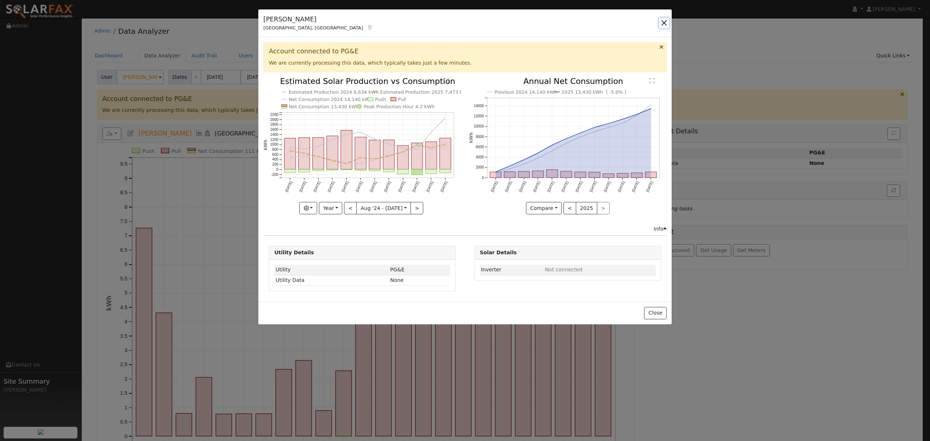
click at [665, 23] on button "button" at bounding box center [664, 23] width 10 height 10
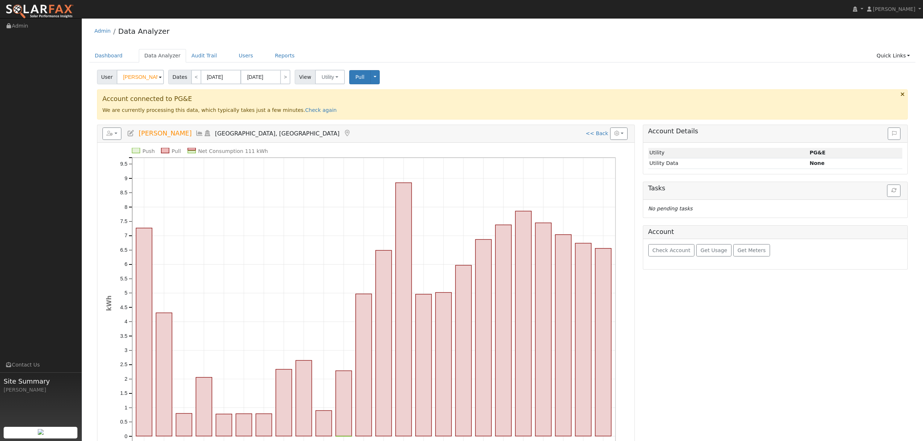
click at [195, 137] on link at bounding box center [199, 133] width 8 height 7
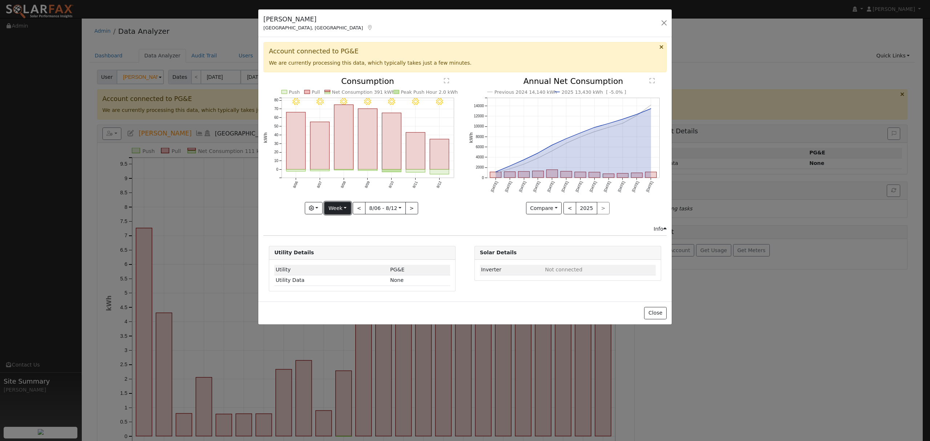
click at [339, 209] on button "Week" at bounding box center [337, 208] width 27 height 12
click at [337, 251] on link "Year" at bounding box center [350, 254] width 51 height 10
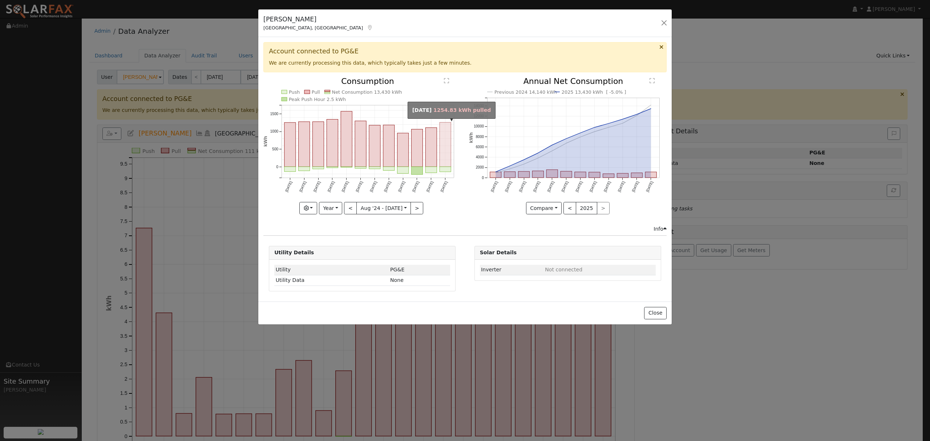
click at [448, 150] on rect "onclick=""" at bounding box center [445, 144] width 11 height 44
type input "2025-07-01"
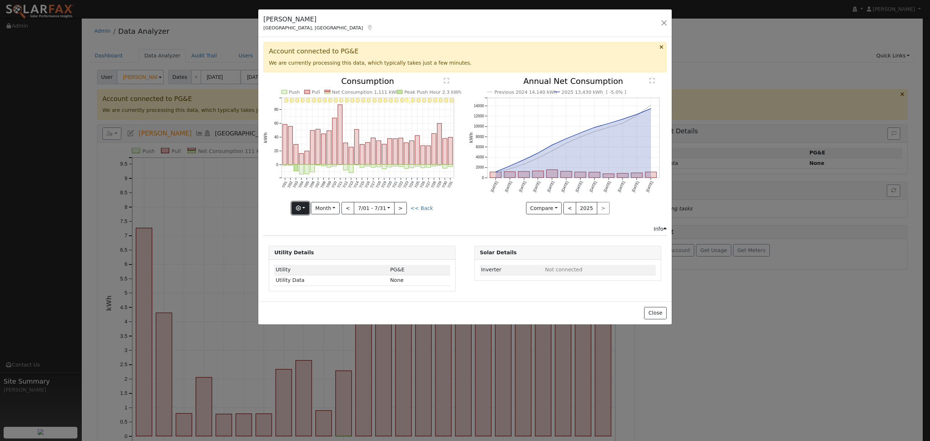
click at [309, 210] on button "button" at bounding box center [301, 208] width 18 height 12
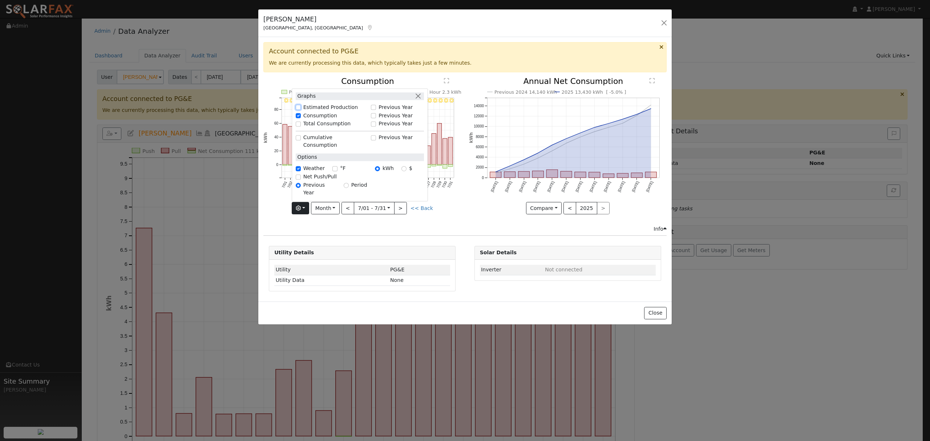
click at [301, 110] on input "Estimated Production" at bounding box center [298, 107] width 5 height 5
checkbox input "true"
click at [466, 211] on div "Previous 2024 14,140 kWh 2025 13,430 kWh [ -5.0% ] Aug '24 Sep '24 Oct '24 Nov …" at bounding box center [567, 151] width 205 height 148
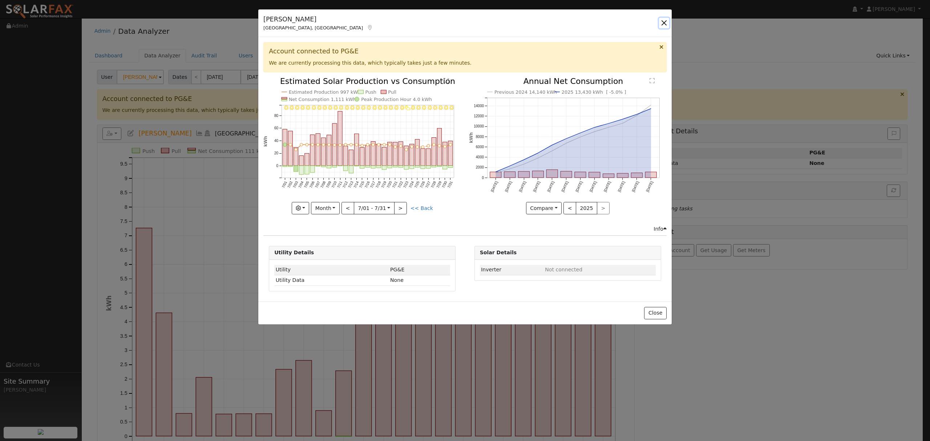
click at [662, 23] on button "button" at bounding box center [664, 23] width 10 height 10
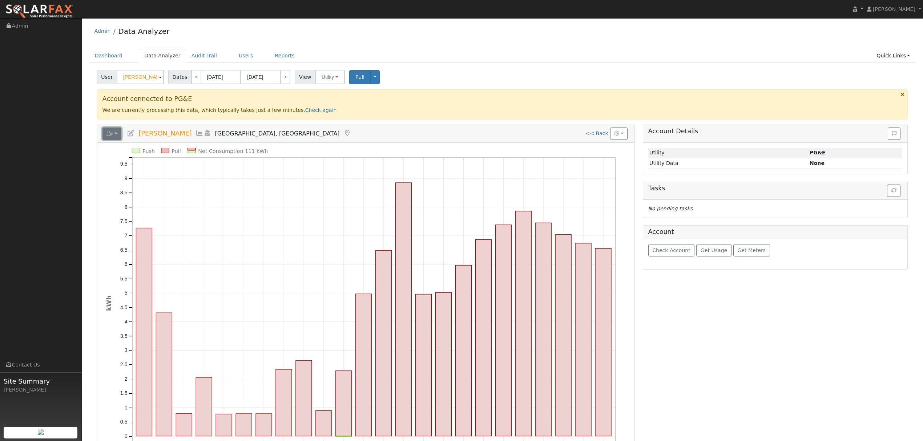
click at [119, 131] on button "button" at bounding box center [111, 134] width 19 height 12
click at [192, 168] on link "Export to CSV" at bounding box center [201, 166] width 53 height 9
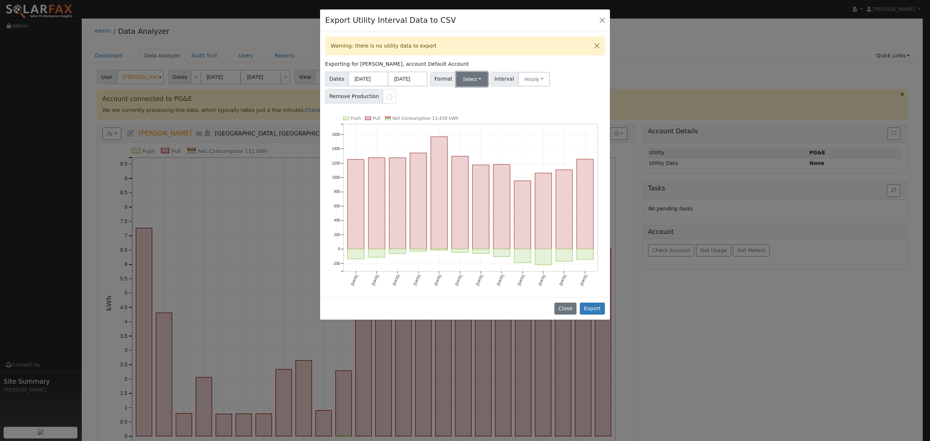
click at [479, 79] on button "Select" at bounding box center [472, 79] width 32 height 15
click at [470, 169] on link "Solargraf" at bounding box center [481, 173] width 52 height 10
click at [589, 310] on button "Export" at bounding box center [592, 309] width 25 height 12
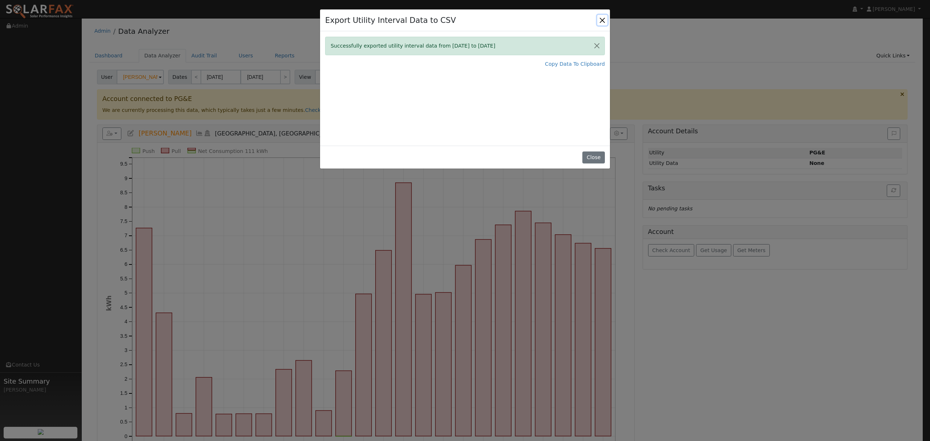
click at [602, 19] on button "Close" at bounding box center [602, 20] width 10 height 10
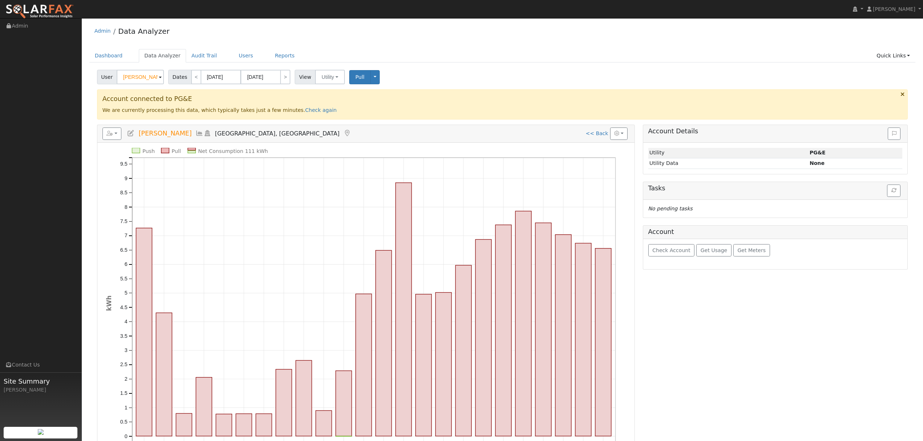
click at [195, 134] on icon at bounding box center [199, 133] width 8 height 7
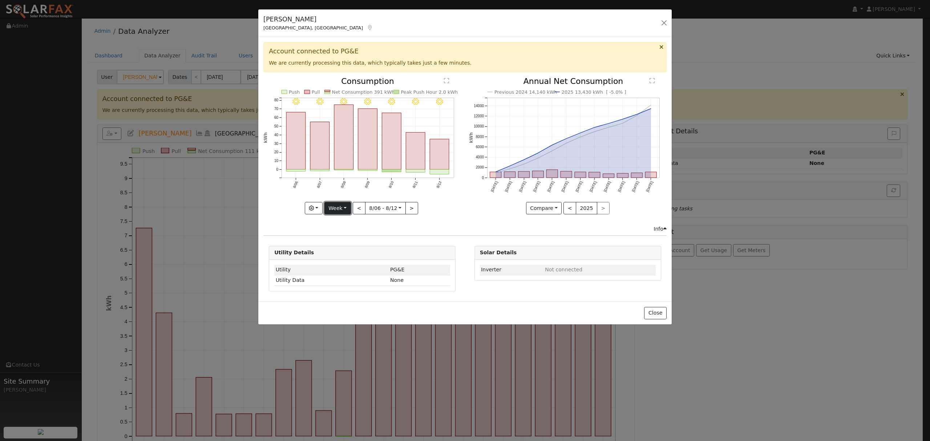
click at [340, 209] on button "Week" at bounding box center [337, 208] width 27 height 12
click at [341, 250] on link "Year" at bounding box center [350, 254] width 51 height 10
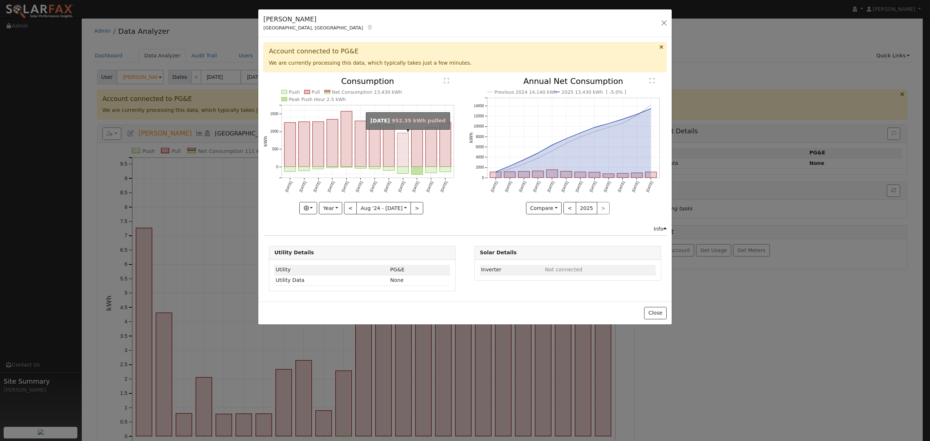
click at [404, 154] on rect "onclick=""" at bounding box center [403, 150] width 11 height 34
type input "2025-04-01"
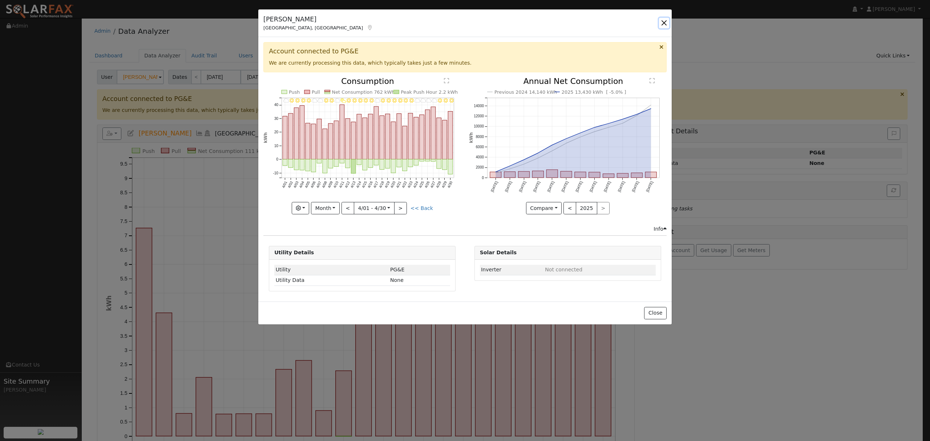
click at [663, 23] on button "button" at bounding box center [664, 23] width 10 height 10
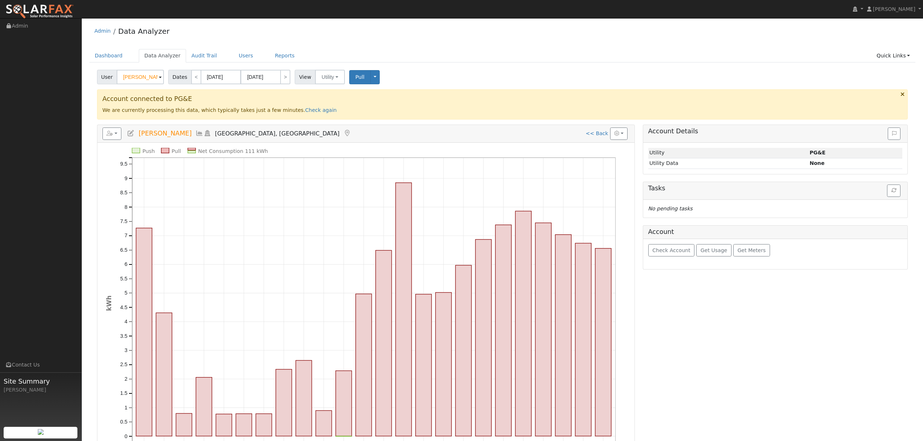
click at [195, 135] on icon at bounding box center [199, 133] width 8 height 7
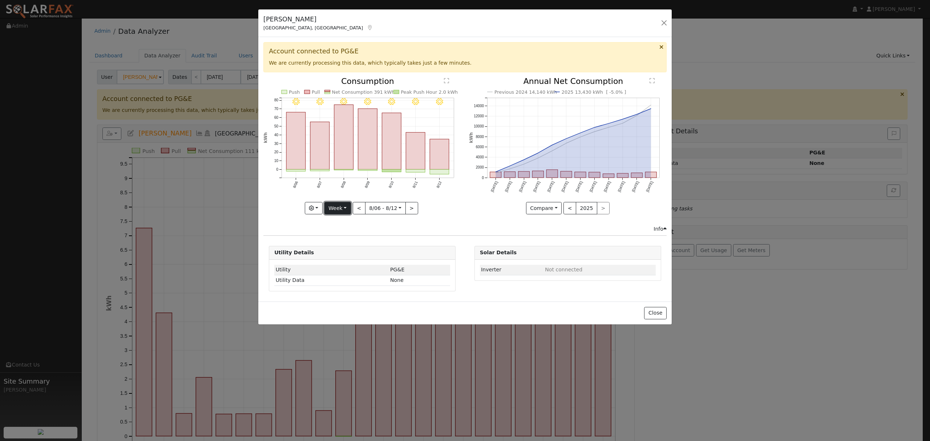
click at [340, 208] on button "Week" at bounding box center [337, 208] width 27 height 12
click at [337, 255] on link "Year" at bounding box center [350, 254] width 51 height 10
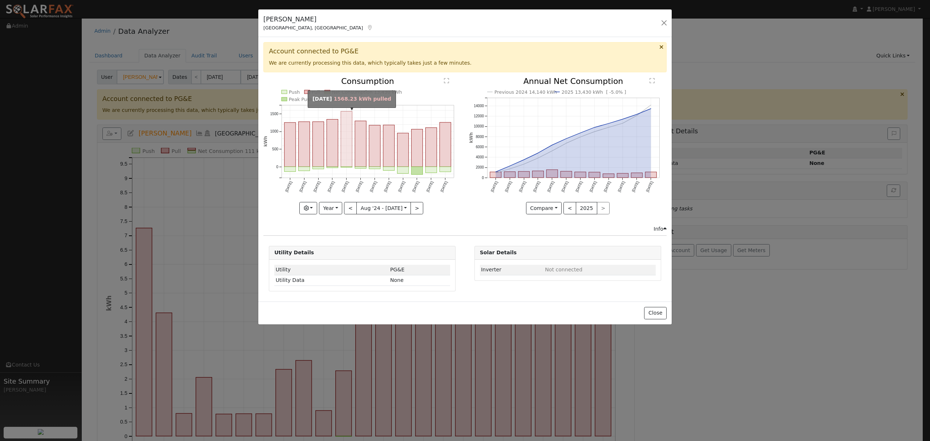
click at [350, 137] on rect "onclick=""" at bounding box center [346, 139] width 11 height 56
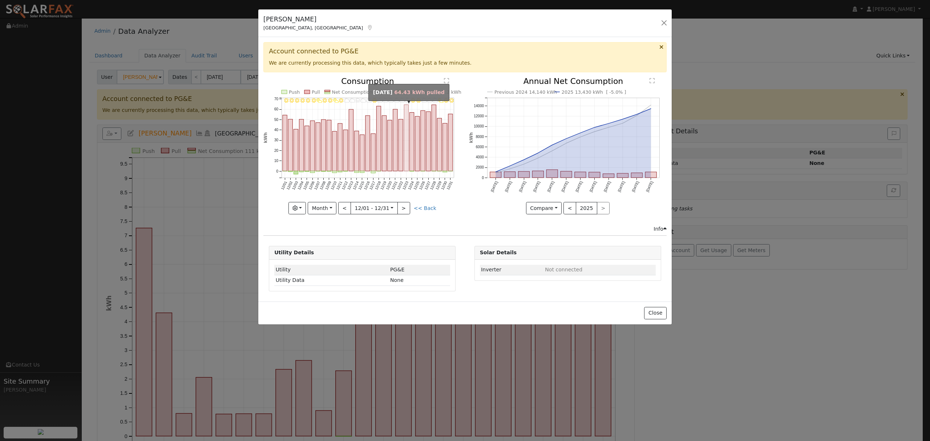
click at [407, 117] on rect "onclick=""" at bounding box center [406, 138] width 4 height 66
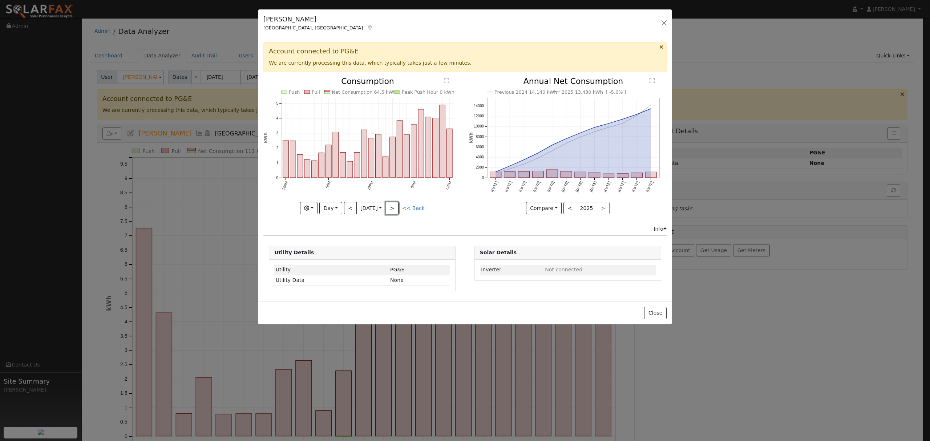
click at [397, 208] on button ">" at bounding box center [392, 208] width 13 height 12
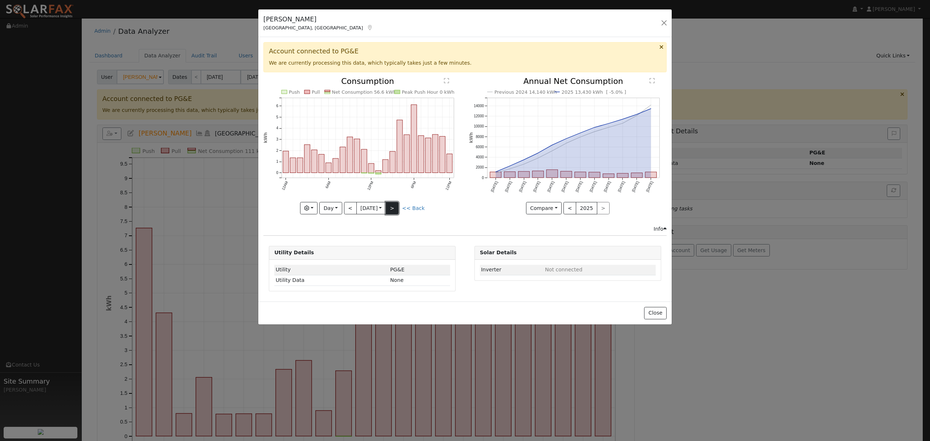
click at [398, 211] on button ">" at bounding box center [392, 208] width 13 height 12
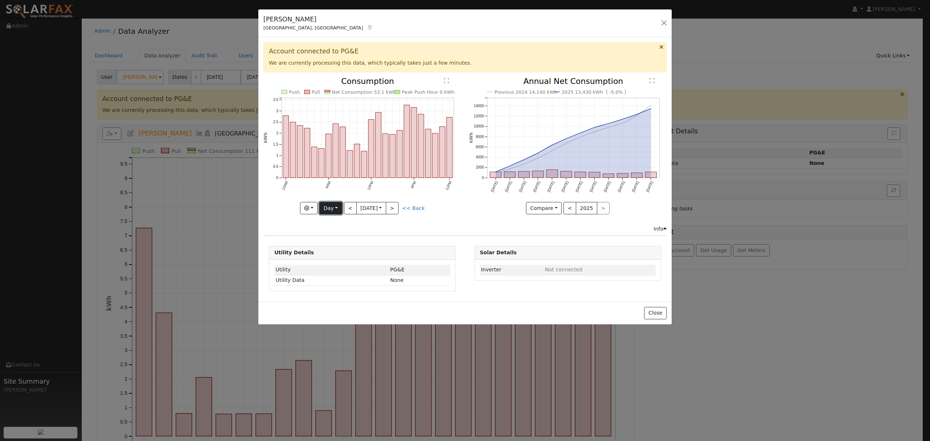
click at [332, 210] on button "Day" at bounding box center [330, 208] width 23 height 12
click at [334, 243] on link "Month" at bounding box center [345, 244] width 51 height 10
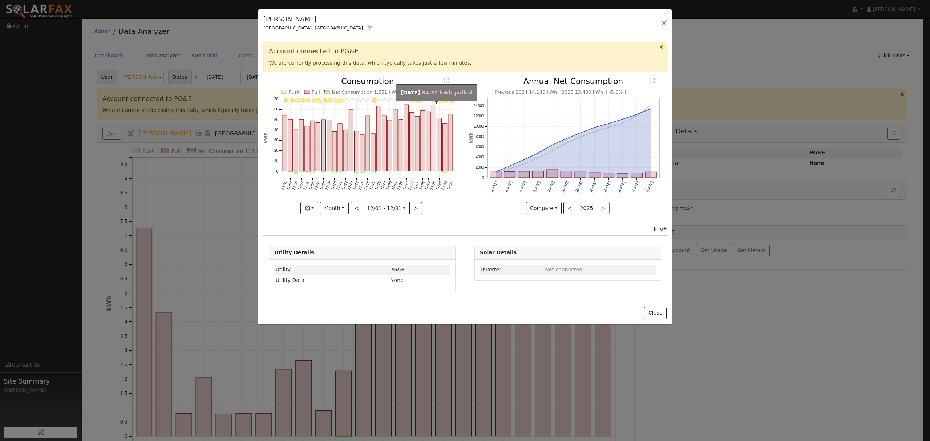
click at [433, 107] on rect "onclick=""" at bounding box center [434, 138] width 4 height 66
type input "2024-12-28"
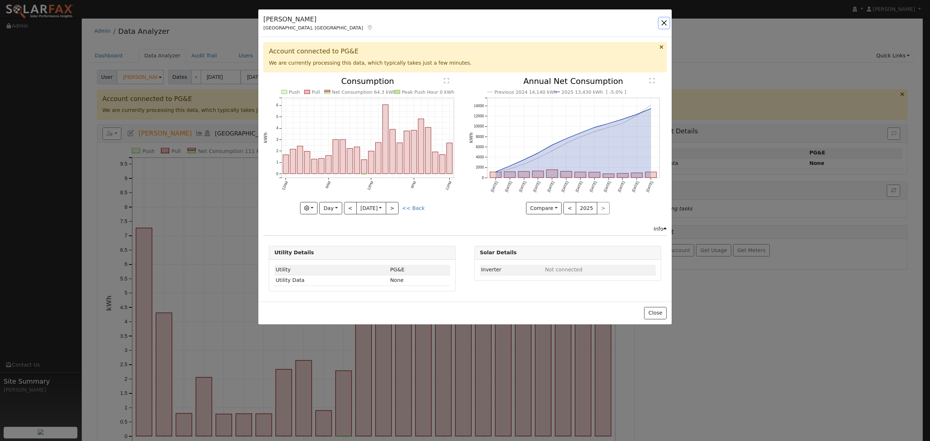
click at [663, 23] on button "button" at bounding box center [664, 23] width 10 height 10
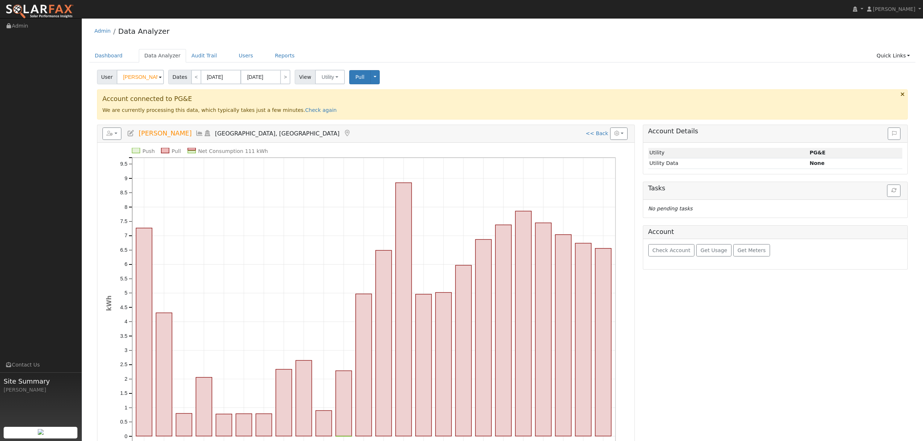
click at [195, 134] on icon at bounding box center [199, 133] width 8 height 7
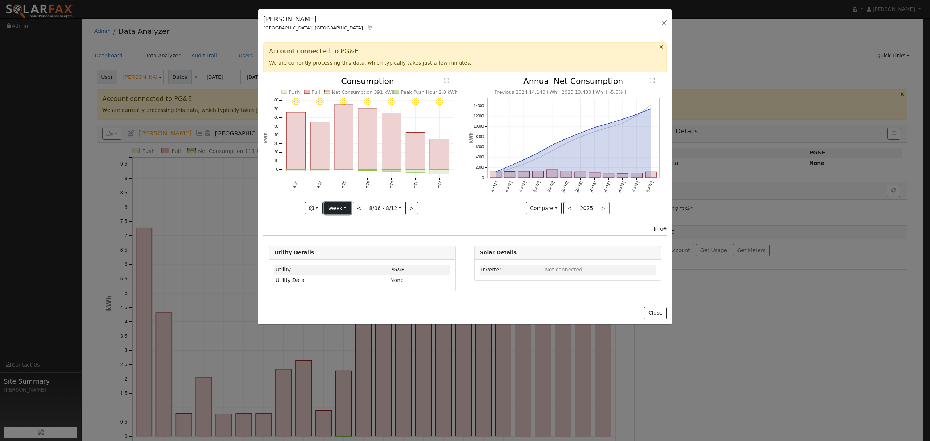
click at [339, 210] on button "Week" at bounding box center [337, 208] width 27 height 12
click at [340, 259] on link "Year" at bounding box center [350, 254] width 51 height 10
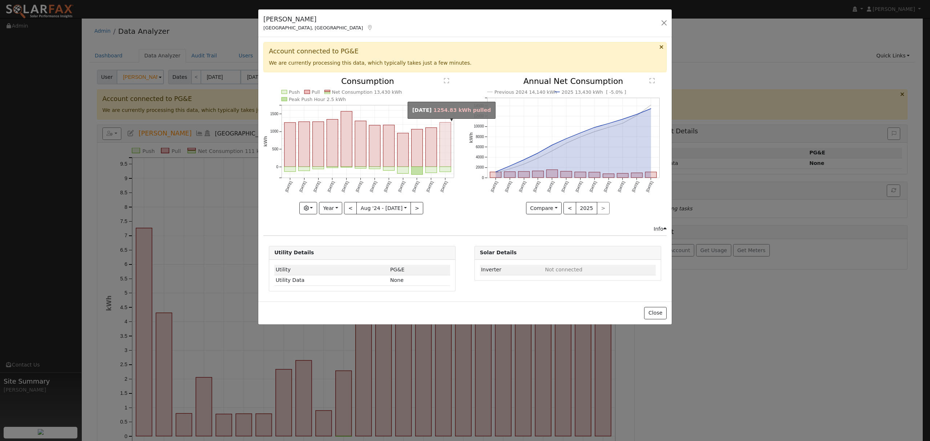
click at [443, 146] on rect "onclick=""" at bounding box center [445, 144] width 11 height 44
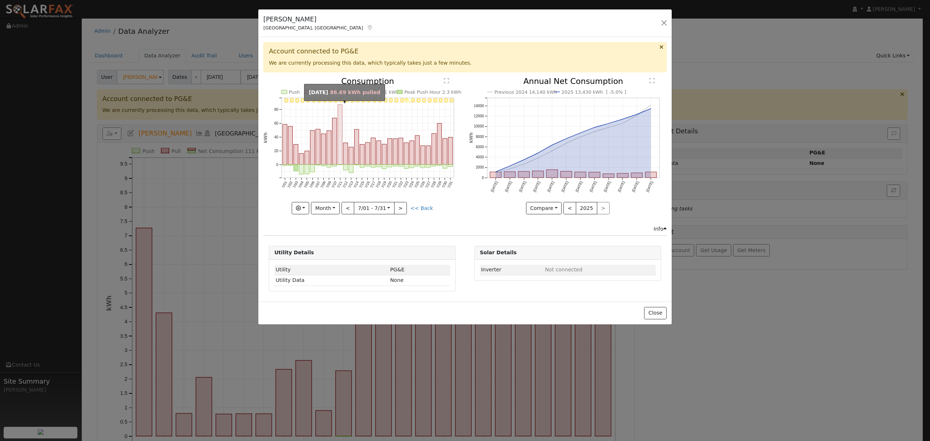
click at [340, 117] on rect "onclick=""" at bounding box center [340, 135] width 4 height 60
type input "2025-07-11"
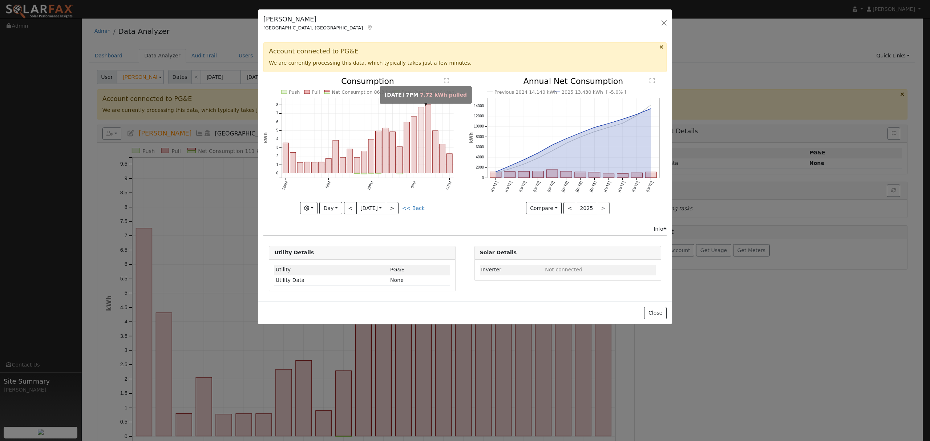
click at [420, 132] on rect "onclick=""" at bounding box center [421, 140] width 6 height 66
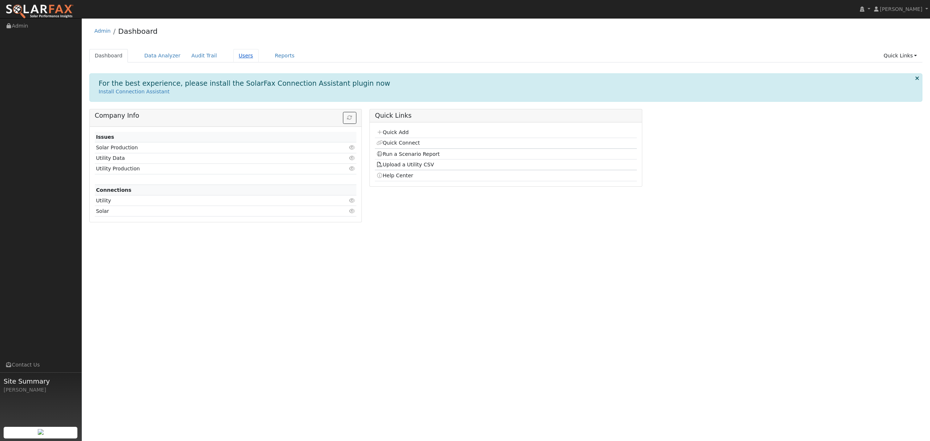
click at [233, 56] on link "Users" at bounding box center [245, 55] width 25 height 13
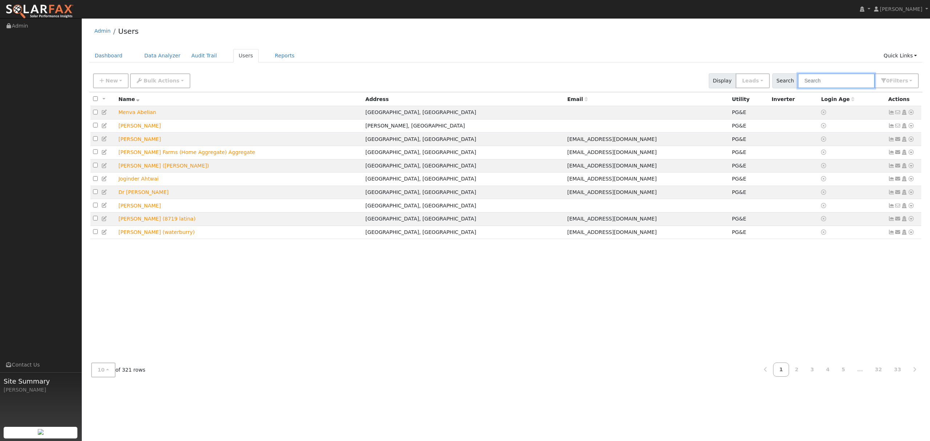
click at [836, 83] on input "text" at bounding box center [836, 80] width 77 height 15
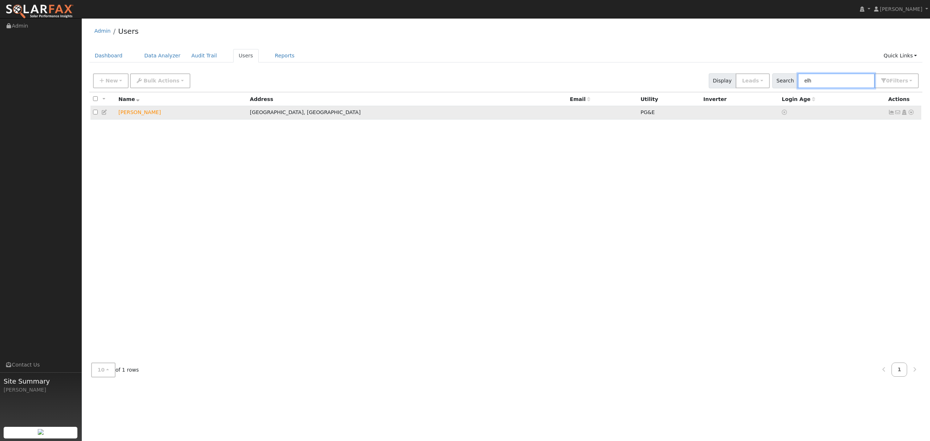
type input "elh"
click at [910, 113] on icon at bounding box center [911, 112] width 7 height 5
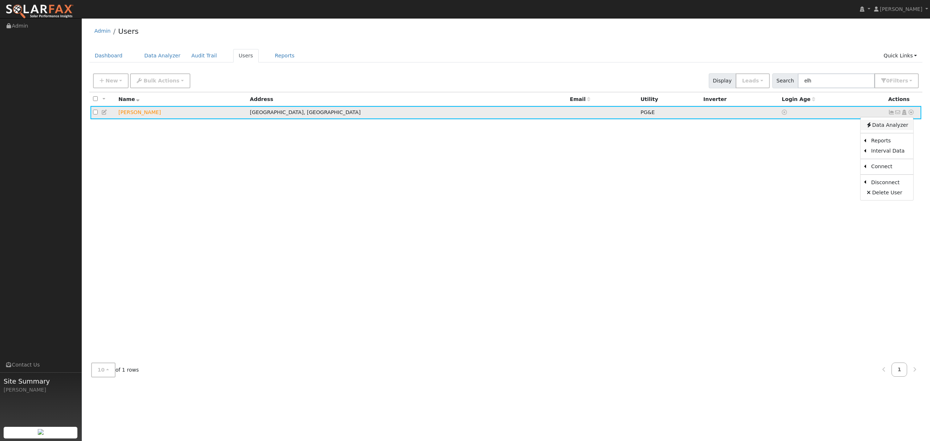
click at [893, 124] on link "Data Analyzer" at bounding box center [887, 125] width 53 height 10
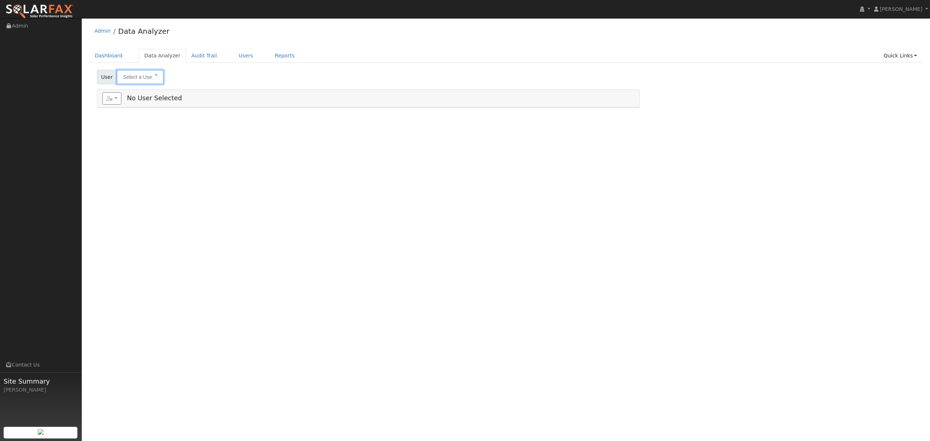
type input "[PERSON_NAME]"
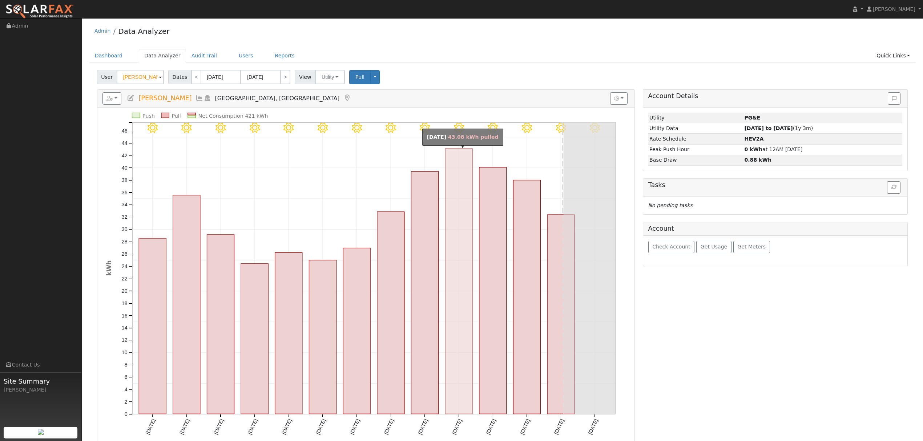
click at [459, 193] on rect "onclick=""" at bounding box center [458, 281] width 27 height 265
type input "[DATE]"
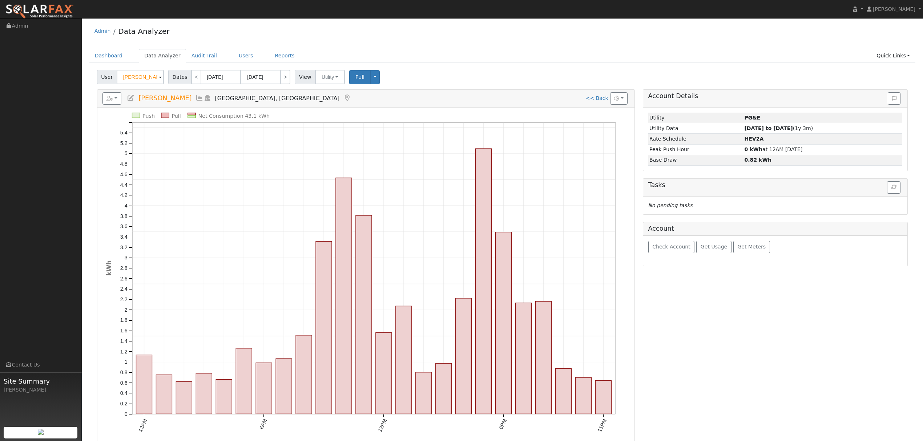
click at [195, 98] on icon at bounding box center [199, 98] width 8 height 7
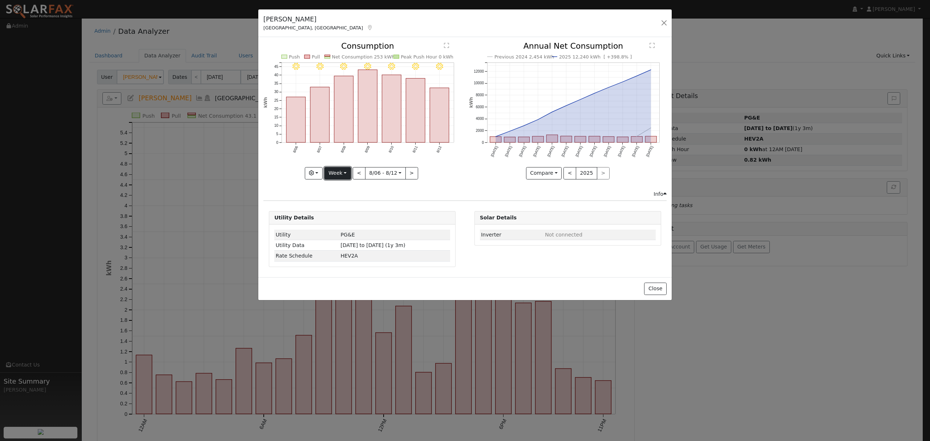
click at [334, 173] on button "Week" at bounding box center [337, 173] width 27 height 12
click at [349, 217] on link "Year" at bounding box center [350, 219] width 51 height 10
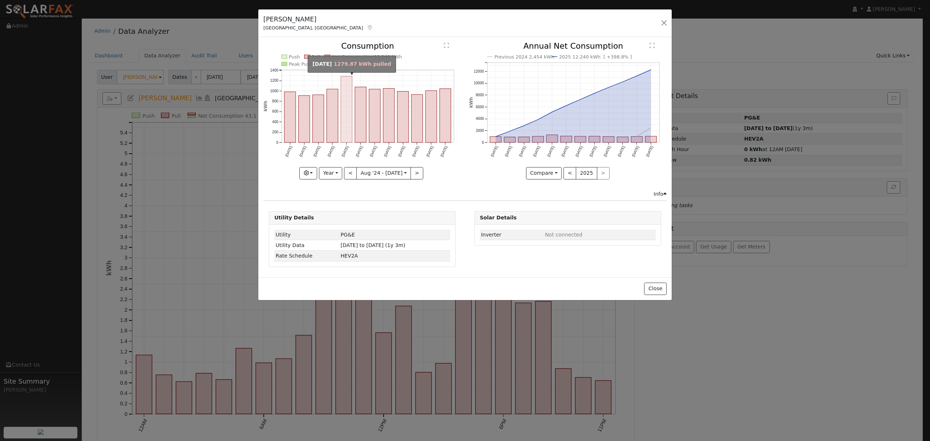
click at [348, 96] on rect "onclick=""" at bounding box center [346, 110] width 11 height 66
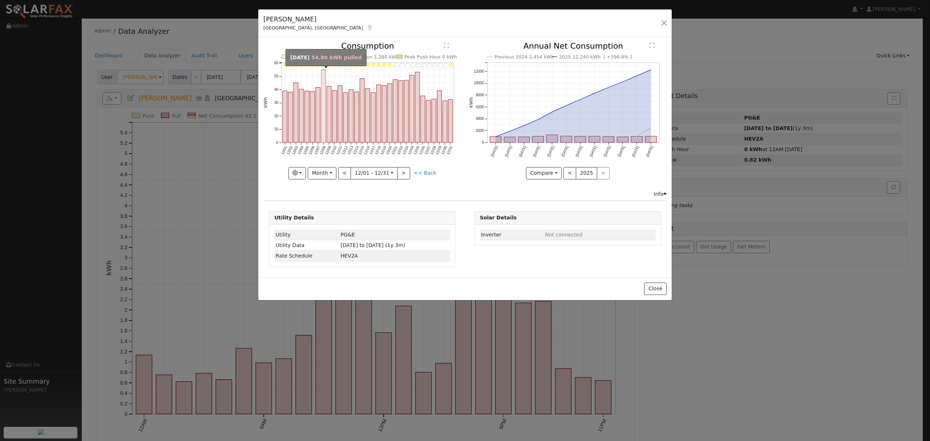
click at [324, 79] on rect "onclick=""" at bounding box center [324, 106] width 4 height 73
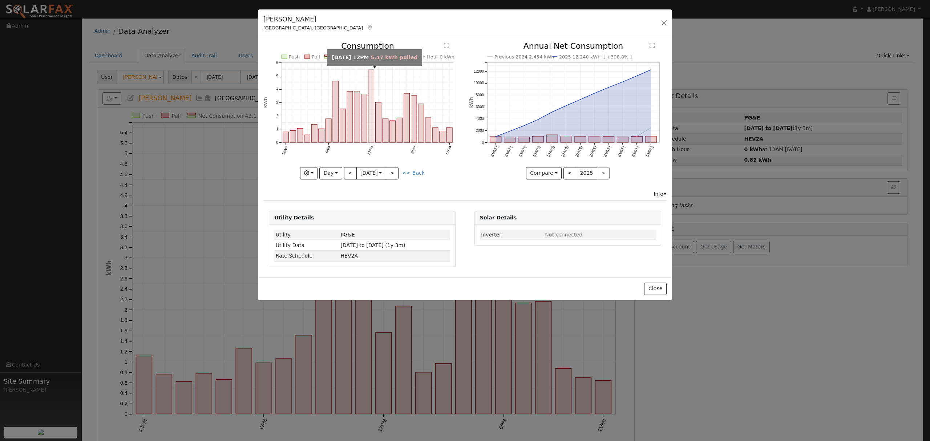
click at [371, 82] on rect "onclick=""" at bounding box center [371, 106] width 6 height 73
click at [370, 82] on rect "onclick=""" at bounding box center [371, 106] width 6 height 73
click at [336, 173] on button "Day" at bounding box center [330, 173] width 23 height 12
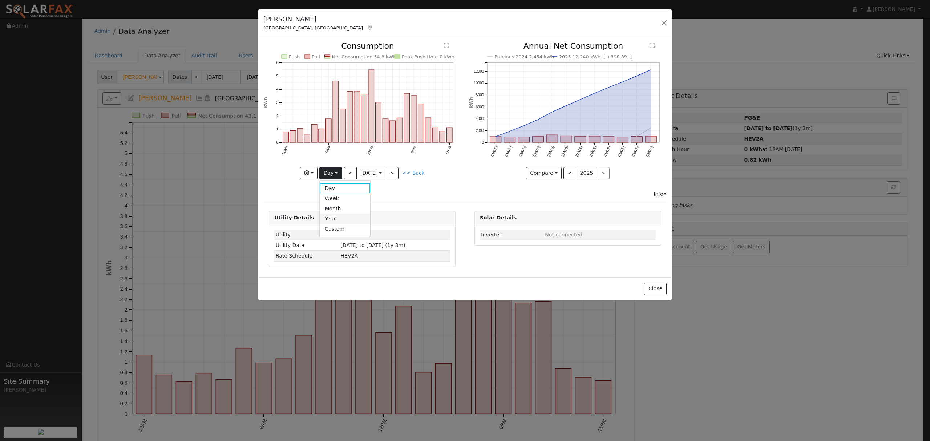
click at [333, 215] on link "Year" at bounding box center [345, 219] width 51 height 10
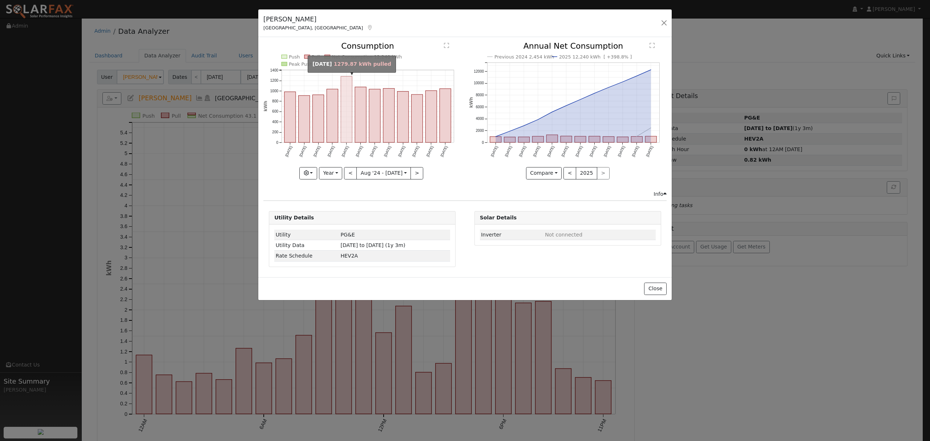
click at [345, 95] on rect "onclick=""" at bounding box center [346, 110] width 11 height 66
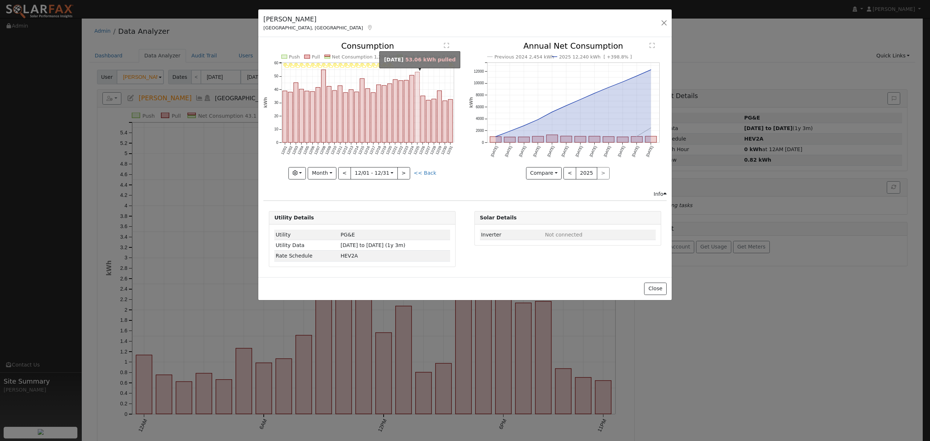
click at [417, 80] on rect "onclick=""" at bounding box center [417, 107] width 4 height 70
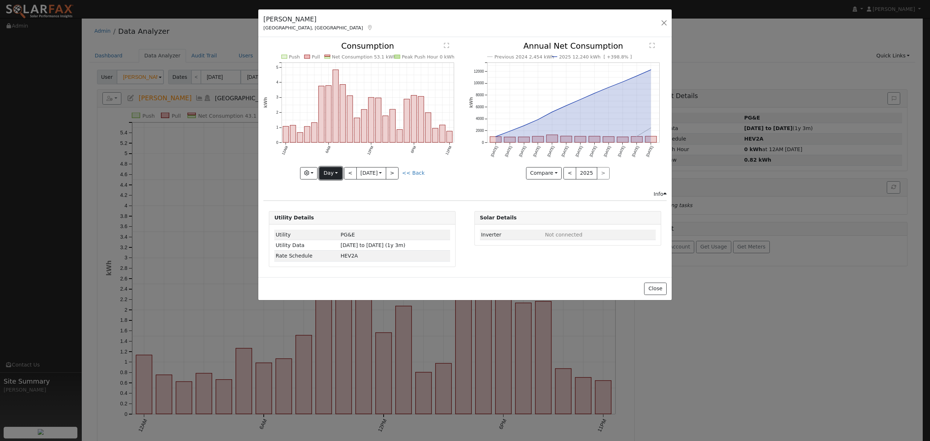
drag, startPoint x: 336, startPoint y: 175, endPoint x: 330, endPoint y: 172, distance: 6.0
click at [336, 174] on button "Day" at bounding box center [330, 173] width 23 height 12
click at [336, 211] on link "Month" at bounding box center [345, 208] width 51 height 10
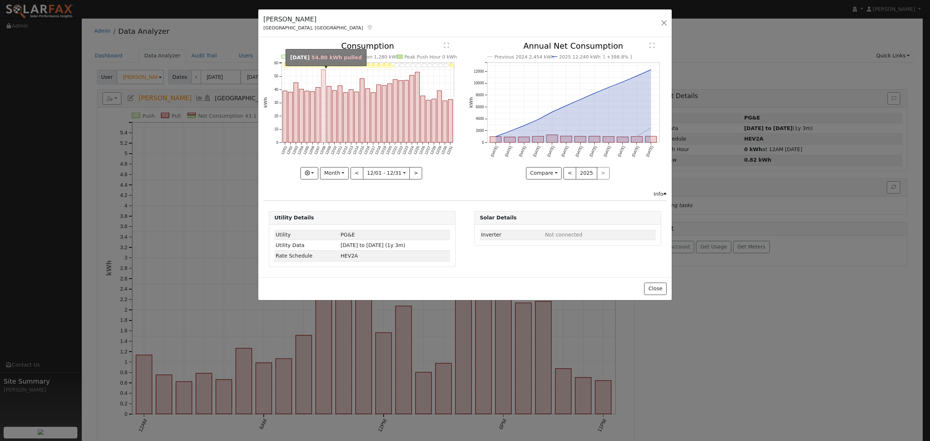
click at [323, 76] on rect "onclick=""" at bounding box center [324, 106] width 4 height 73
type input "[DATE]"
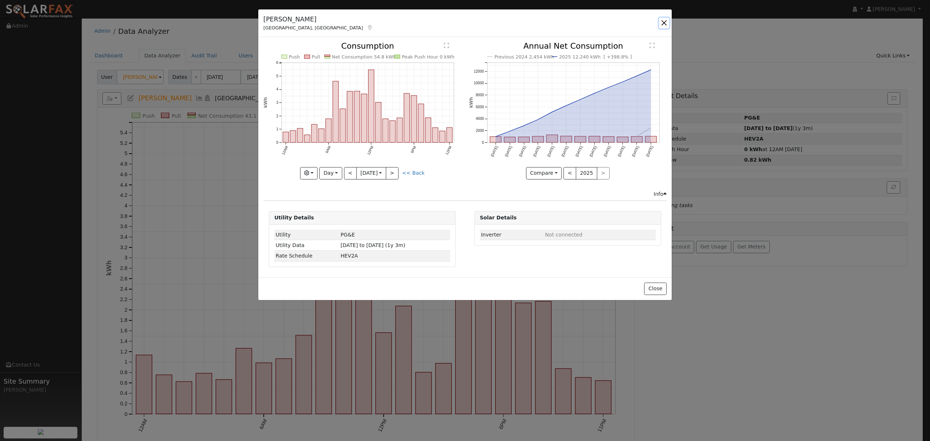
click at [665, 25] on button "button" at bounding box center [664, 23] width 10 height 10
